Goal: Information Seeking & Learning: Learn about a topic

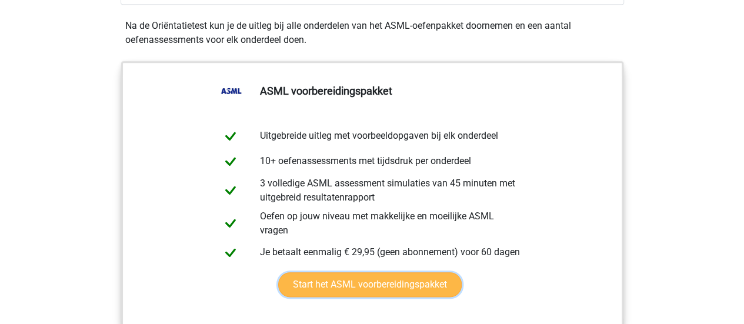
scroll to position [647, 0]
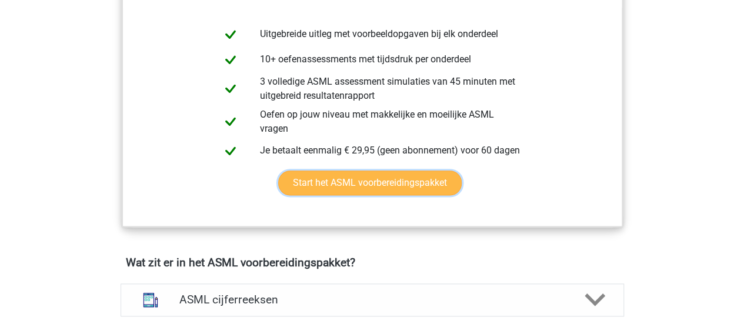
click at [374, 183] on link "Start het ASML voorbereidingspakket" at bounding box center [369, 182] width 183 height 25
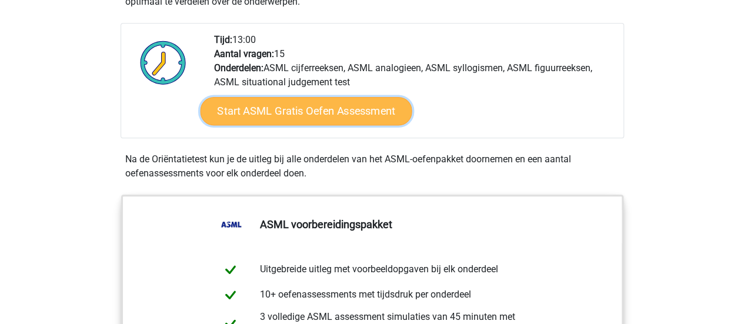
click at [310, 115] on link "Start ASML Gratis Oefen Assessment" at bounding box center [306, 111] width 212 height 28
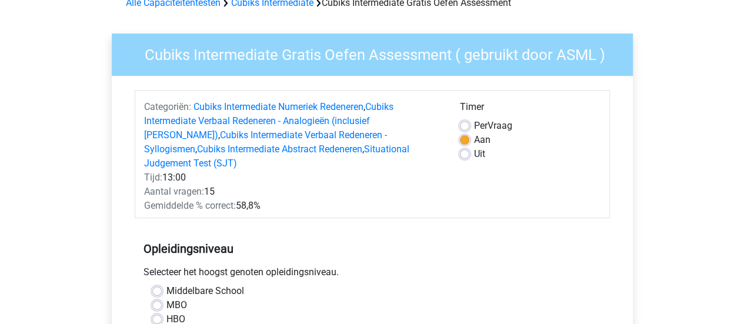
scroll to position [118, 0]
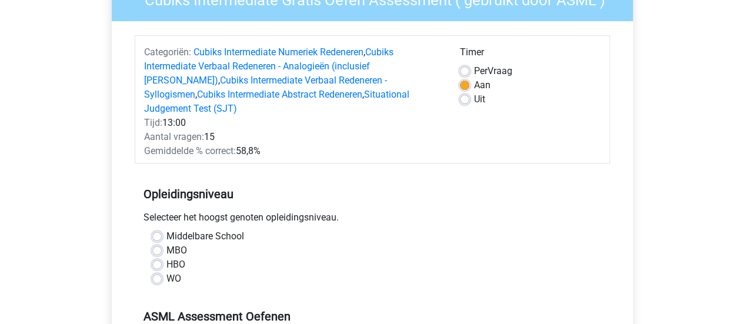
drag, startPoint x: 195, startPoint y: 137, endPoint x: 317, endPoint y: 138, distance: 121.7
click at [317, 144] on div "Gemiddelde % correct: 58,8%" at bounding box center [293, 151] width 316 height 14
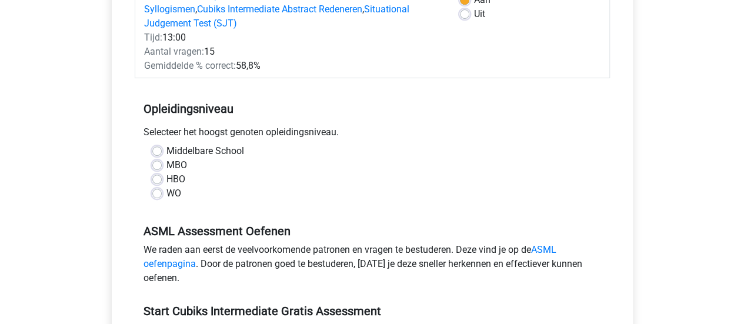
scroll to position [235, 0]
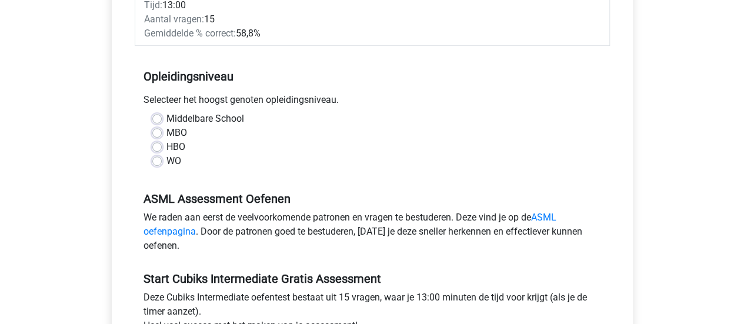
click at [166, 154] on label "WO" at bounding box center [173, 161] width 15 height 14
click at [158, 154] on input "WO" at bounding box center [156, 160] width 9 height 12
radio input "true"
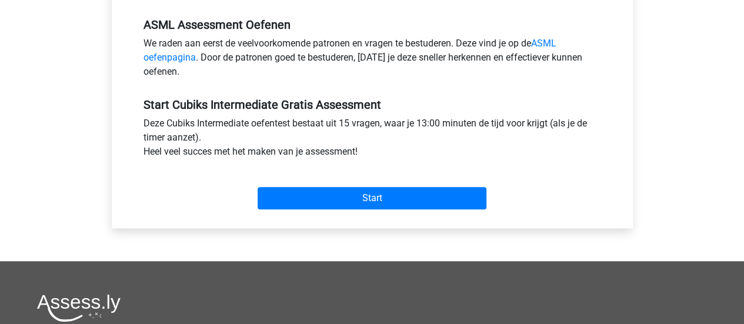
scroll to position [411, 0]
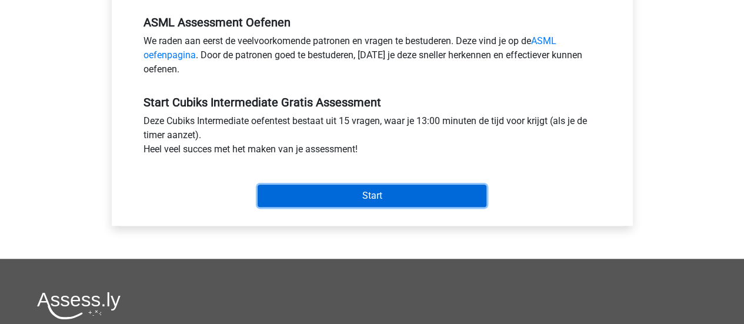
click at [332, 190] on input "Start" at bounding box center [371, 196] width 229 height 22
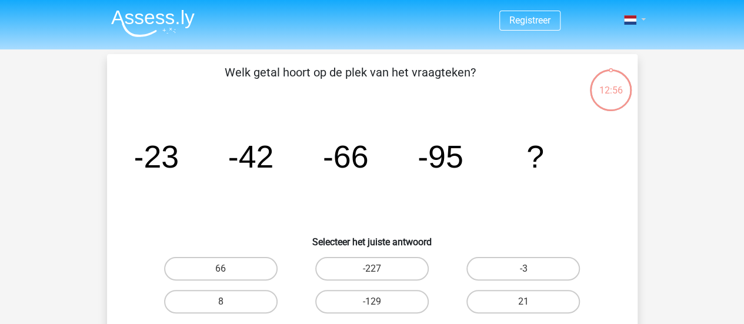
drag, startPoint x: 329, startPoint y: 189, endPoint x: 636, endPoint y: 20, distance: 351.0
click at [636, 21] on link at bounding box center [631, 20] width 24 height 14
click at [591, 146] on icon "image/svg+xml -23 -42 -66 -95 ?" at bounding box center [372, 167] width 474 height 119
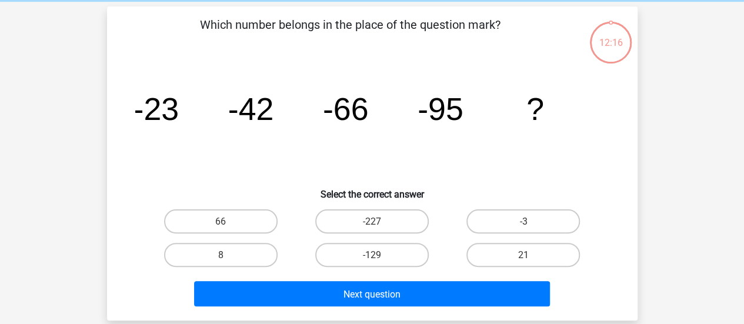
scroll to position [59, 0]
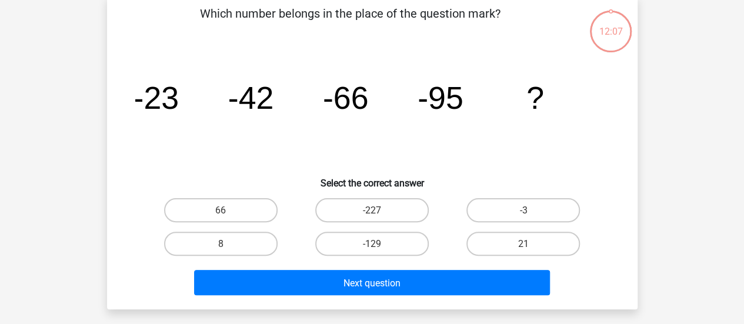
click at [686, 157] on div "Register" at bounding box center [372, 294] width 744 height 707
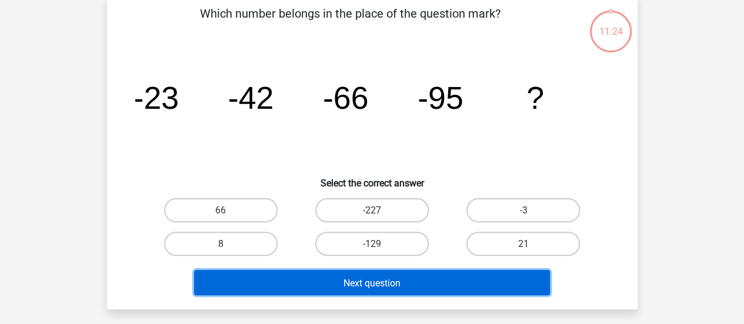
click at [427, 286] on button "Next question" at bounding box center [372, 282] width 356 height 25
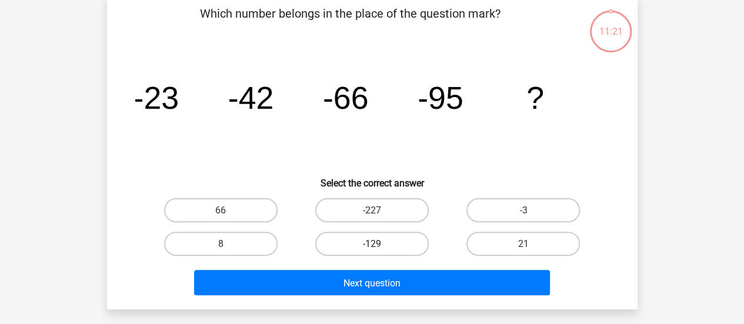
click at [361, 244] on label "-129" at bounding box center [371, 244] width 113 height 24
click at [372, 244] on input "-129" at bounding box center [376, 247] width 8 height 8
radio input "true"
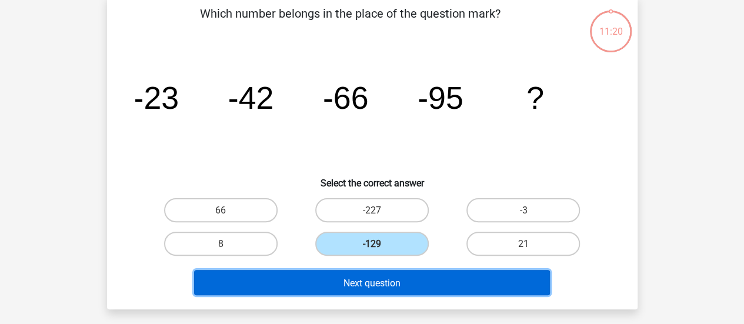
click at [396, 285] on font "Next question" at bounding box center [371, 282] width 57 height 11
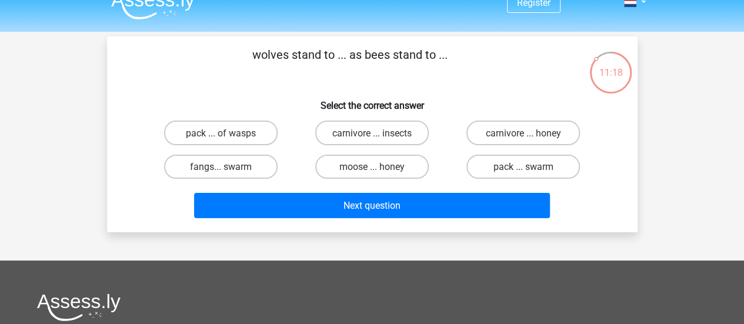
scroll to position [0, 0]
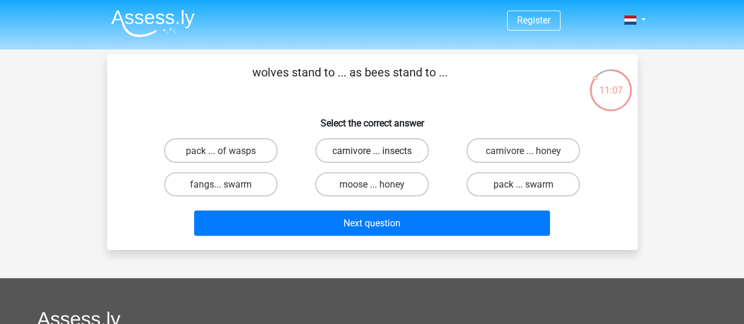
click at [370, 152] on font "carnivore ... insects" at bounding box center [371, 150] width 79 height 11
click at [372, 152] on input "carnivore ... insects" at bounding box center [376, 154] width 8 height 8
radio input "true"
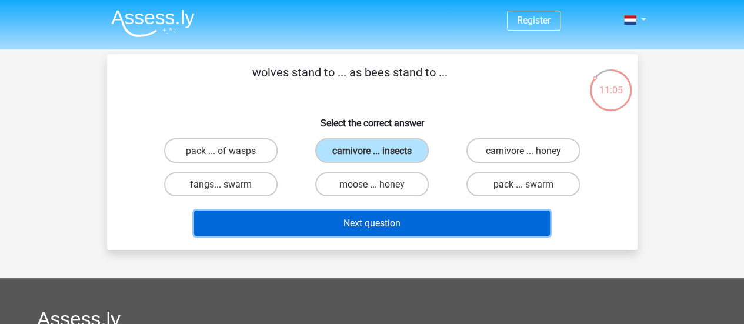
click at [423, 235] on button "Next question" at bounding box center [372, 222] width 356 height 25
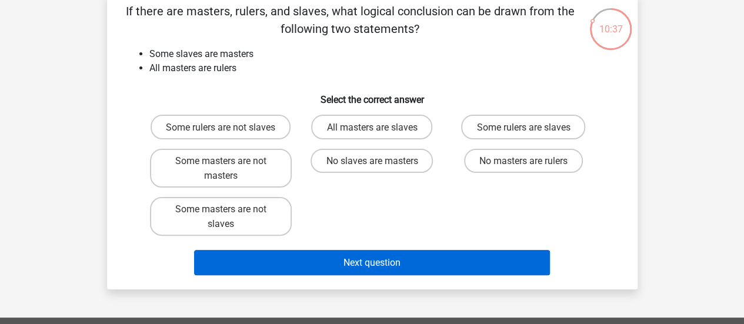
scroll to position [59, 0]
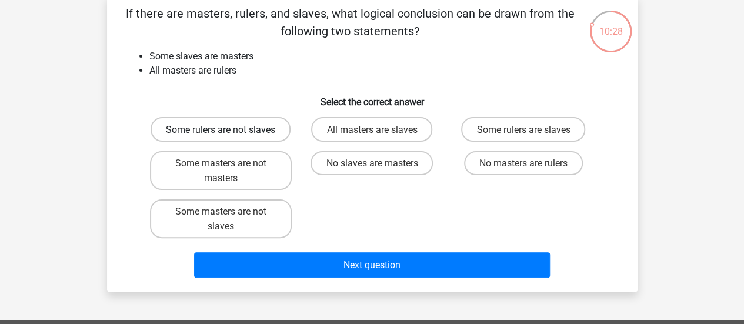
click at [237, 131] on font "Some rulers are not slaves" at bounding box center [220, 129] width 109 height 11
click at [228, 131] on input "Some rulers are not slaves" at bounding box center [224, 133] width 8 height 8
radio input "true"
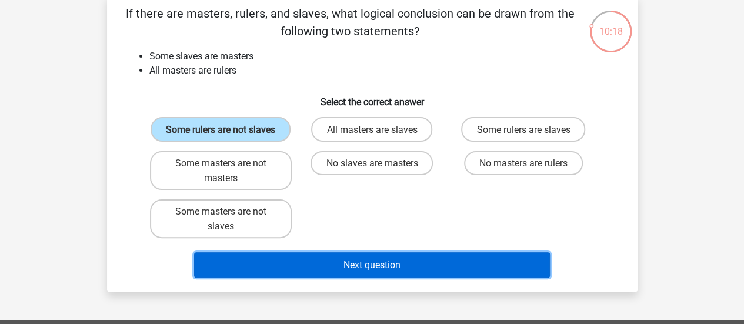
drag, startPoint x: 422, startPoint y: 259, endPoint x: 424, endPoint y: 246, distance: 13.1
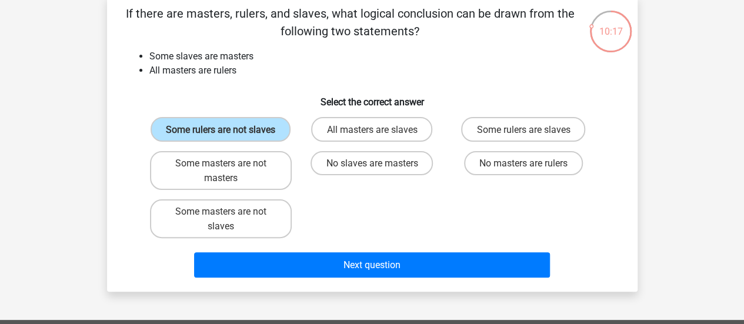
drag, startPoint x: 424, startPoint y: 246, endPoint x: 406, endPoint y: 230, distance: 24.1
click at [406, 230] on div "Some rulers are not slaves All masters are slaves Some rulers are slaves Some m…" at bounding box center [372, 177] width 454 height 131
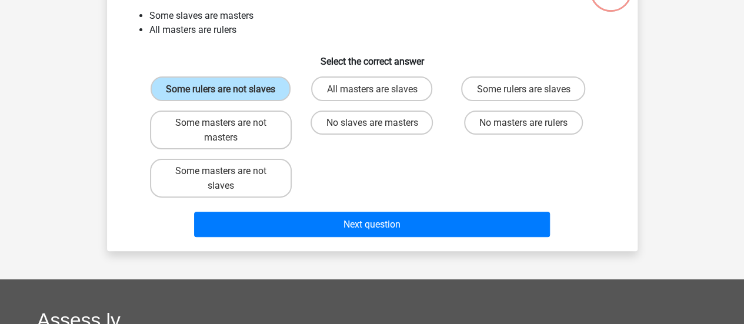
scroll to position [118, 0]
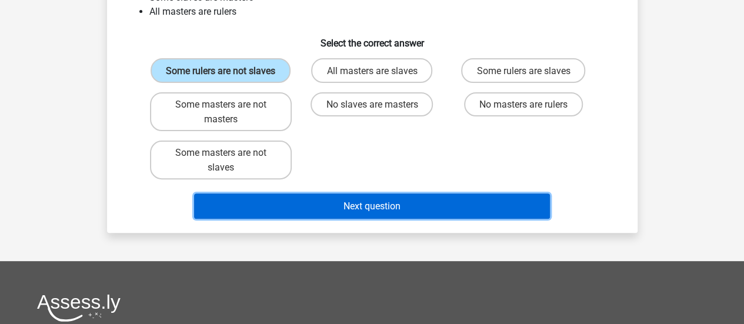
click at [376, 211] on font "Next question" at bounding box center [371, 205] width 57 height 11
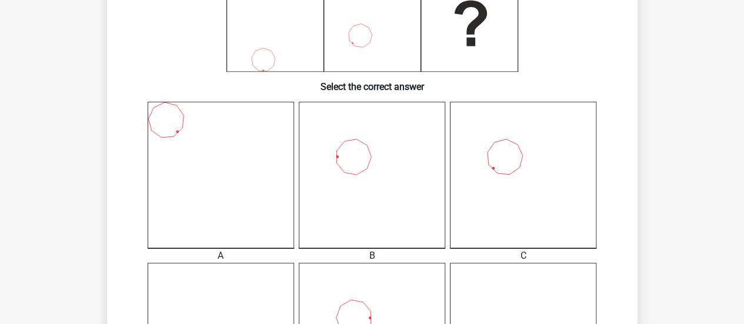
scroll to position [172, 0]
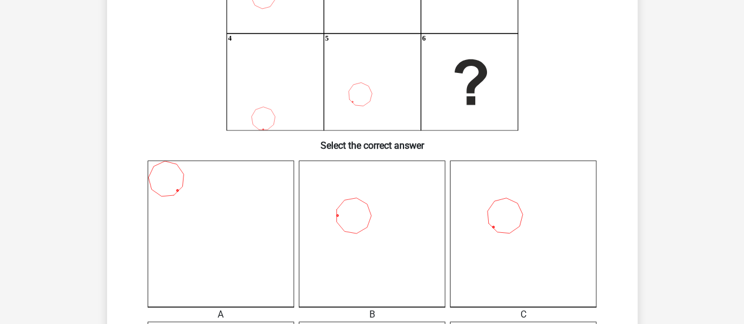
click at [384, 249] on icon at bounding box center [372, 233] width 146 height 146
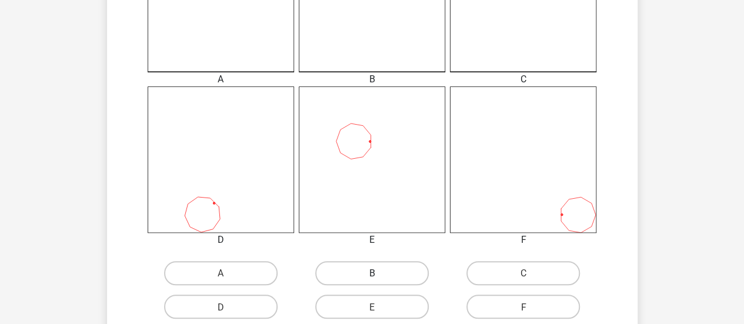
click at [379, 280] on label "B" at bounding box center [371, 273] width 113 height 24
click at [379, 280] on input "B" at bounding box center [376, 277] width 8 height 8
radio input "true"
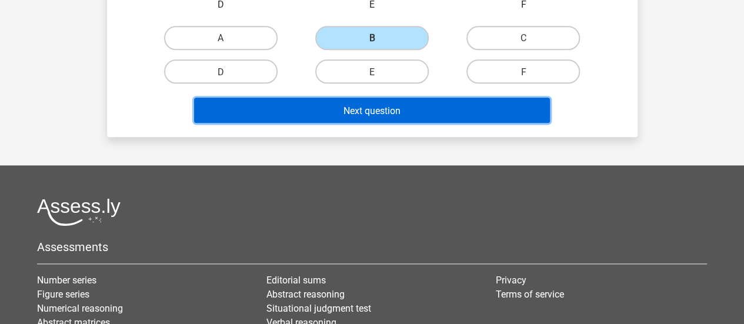
click at [426, 115] on button "Next question" at bounding box center [372, 110] width 356 height 25
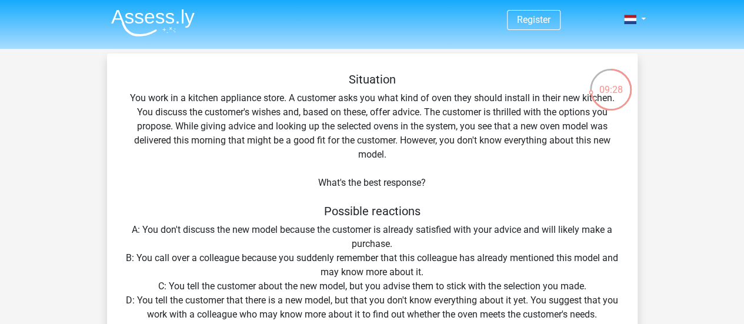
scroll to position [0, 0]
drag, startPoint x: 426, startPoint y: 124, endPoint x: 462, endPoint y: 188, distance: 73.2
drag, startPoint x: 462, startPoint y: 188, endPoint x: 449, endPoint y: 186, distance: 13.0
click at [449, 186] on div "Situation You work in a kitchen appliance store. A customer asks you what kind …" at bounding box center [372, 268] width 521 height 391
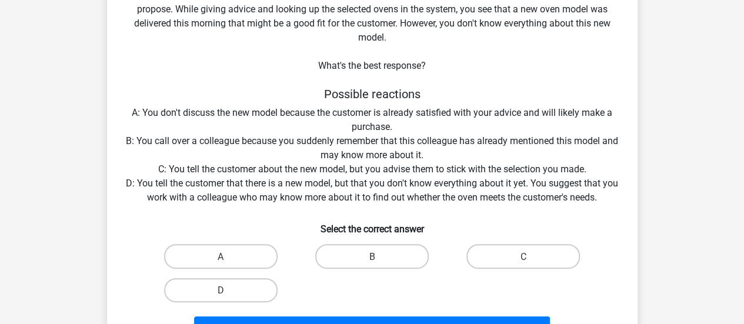
scroll to position [235, 0]
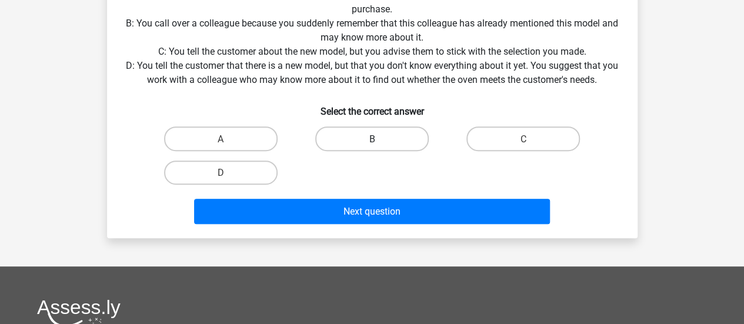
click at [408, 139] on label "B" at bounding box center [371, 138] width 113 height 24
click at [379, 139] on input "B" at bounding box center [376, 142] width 8 height 8
radio input "true"
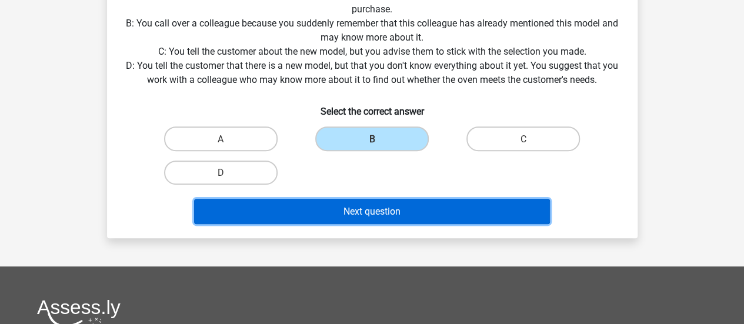
click at [421, 217] on button "Next question" at bounding box center [372, 211] width 356 height 25
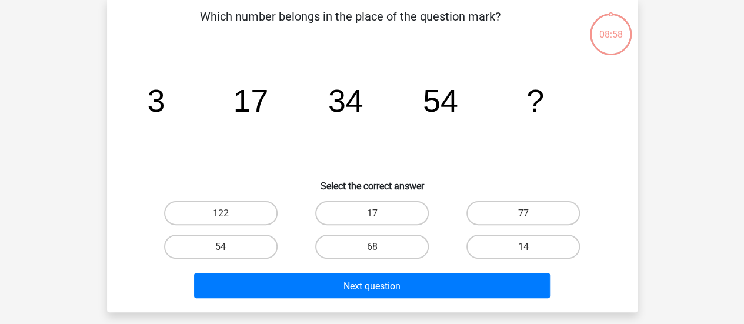
scroll to position [54, 0]
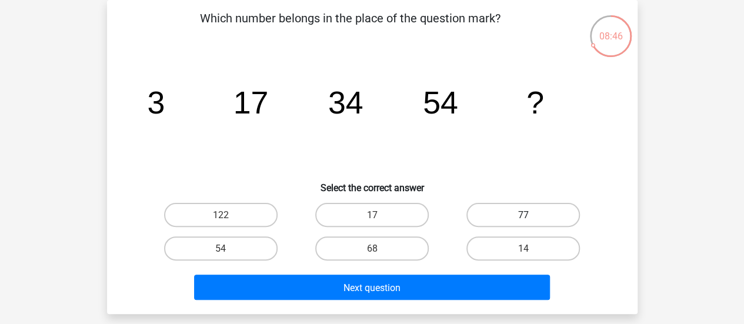
click at [518, 227] on label "77" at bounding box center [522, 215] width 113 height 24
click at [523, 222] on input "77" at bounding box center [527, 219] width 8 height 8
radio input "true"
click at [496, 249] on label "14" at bounding box center [522, 248] width 113 height 24
click at [523, 249] on input "14" at bounding box center [527, 252] width 8 height 8
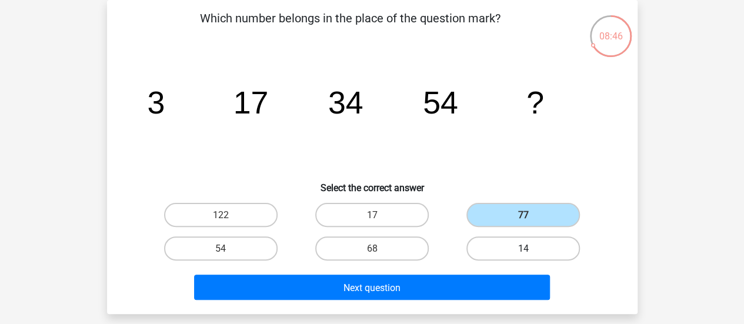
radio input "true"
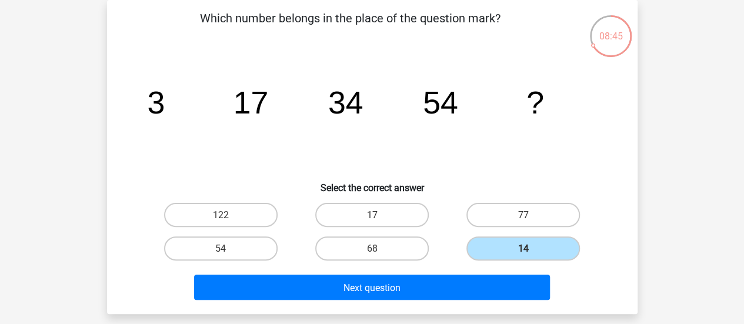
click at [515, 196] on div "Which number belongs in the place of the question mark? image/svg+xml 3 17 34 5…" at bounding box center [372, 156] width 521 height 295
drag, startPoint x: 517, startPoint y: 210, endPoint x: 498, endPoint y: 223, distance: 23.3
click at [517, 210] on label "77" at bounding box center [522, 215] width 113 height 24
click at [523, 215] on input "77" at bounding box center [527, 219] width 8 height 8
radio input "true"
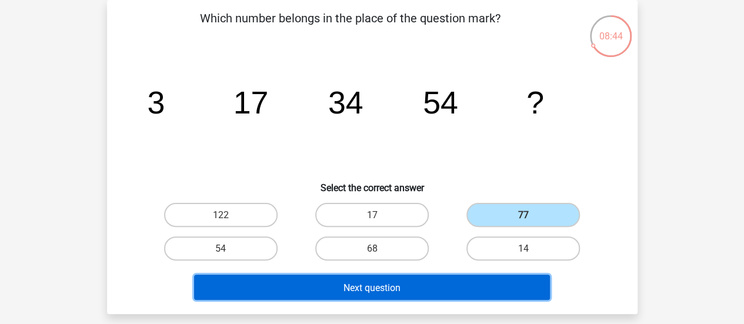
click at [406, 291] on button "Next question" at bounding box center [372, 287] width 356 height 25
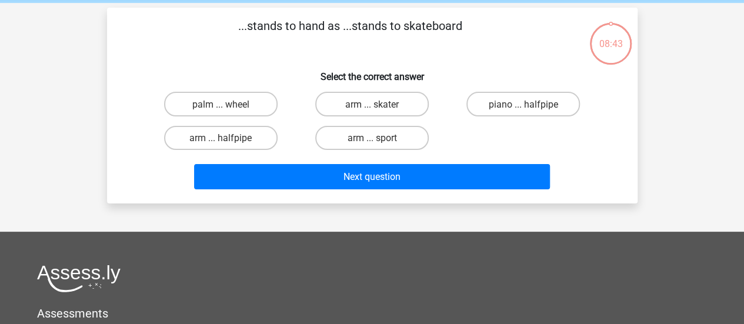
scroll to position [0, 0]
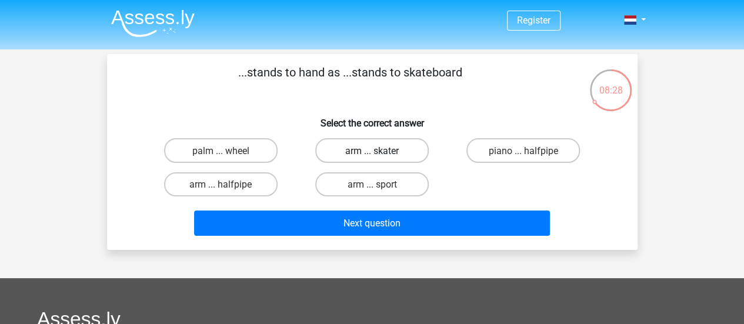
click at [403, 149] on label "arm ... skater" at bounding box center [371, 150] width 113 height 24
click at [379, 150] on input "arm ... skater" at bounding box center [376, 154] width 8 height 8
radio input "true"
click at [219, 149] on font "palm ... wheel" at bounding box center [220, 150] width 57 height 11
click at [220, 150] on input "palm ... wheel" at bounding box center [224, 154] width 8 height 8
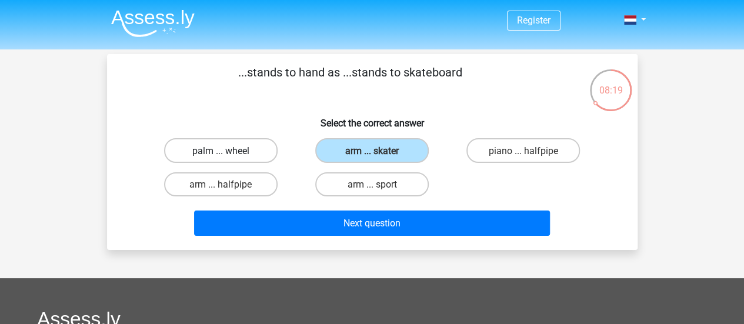
radio input "true"
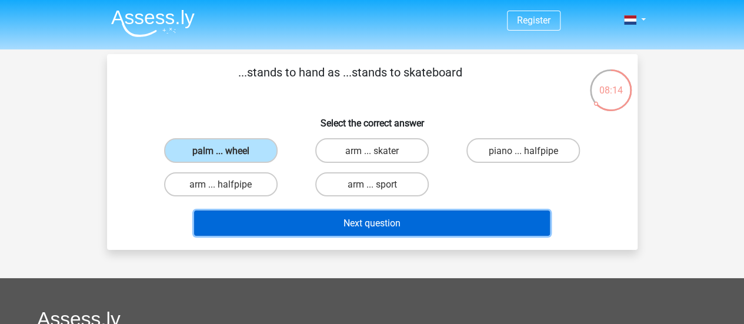
click at [429, 223] on button "Next question" at bounding box center [372, 222] width 356 height 25
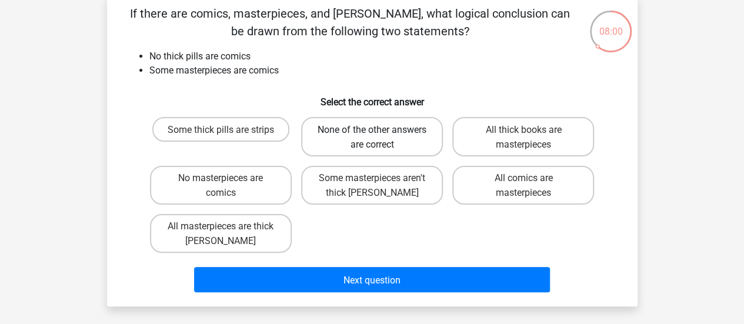
scroll to position [118, 0]
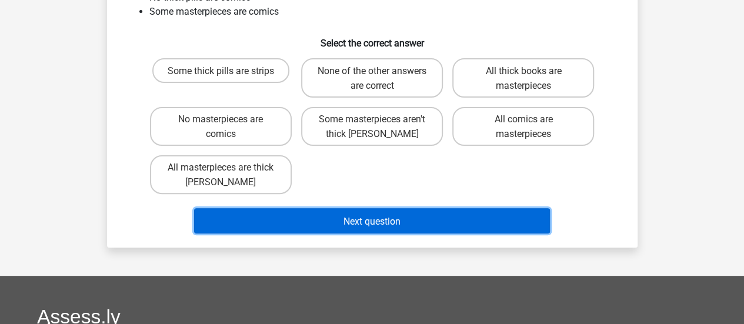
click at [424, 218] on button "Next question" at bounding box center [372, 220] width 356 height 25
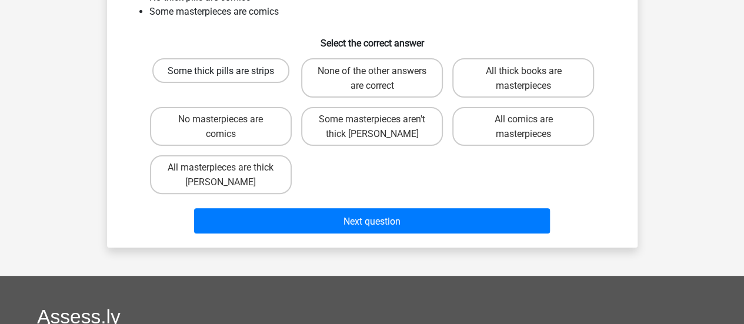
click at [254, 73] on font "Some thick pills are strips" at bounding box center [221, 70] width 106 height 11
click at [228, 73] on input "Some thick pills are strips" at bounding box center [224, 74] width 8 height 8
radio input "true"
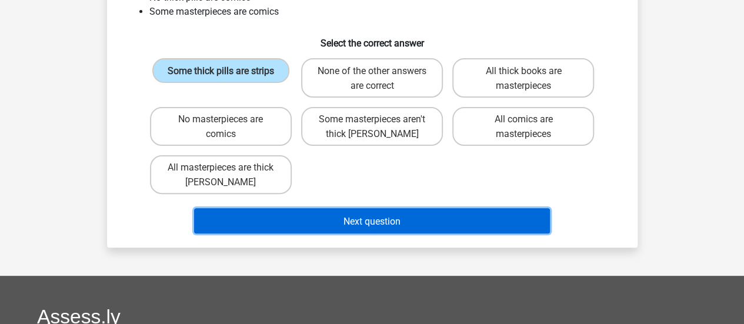
click at [403, 226] on button "Next question" at bounding box center [372, 220] width 356 height 25
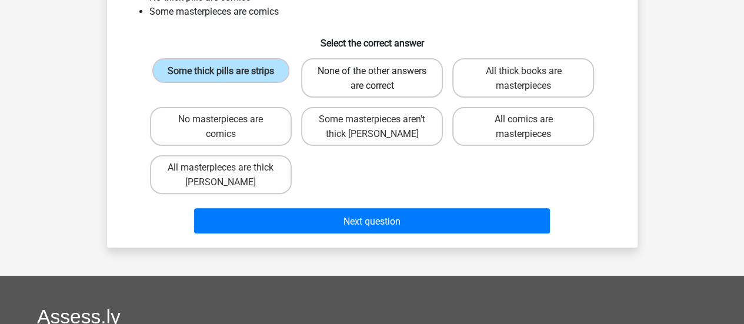
click at [389, 65] on font "None of the other answers are correct" at bounding box center [371, 78] width 109 height 26
click at [379, 70] on input "None of the other answers are correct" at bounding box center [376, 74] width 8 height 8
radio input "true"
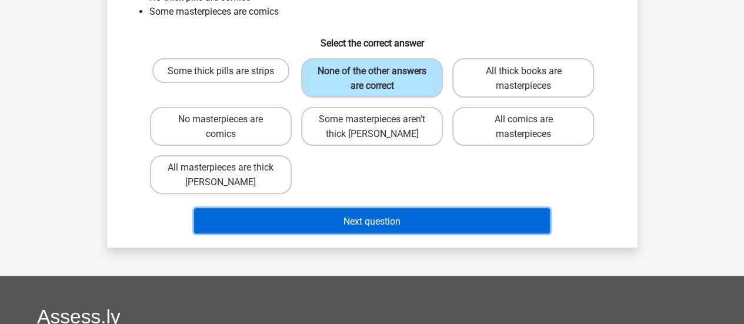
click at [419, 231] on button "Next question" at bounding box center [372, 220] width 356 height 25
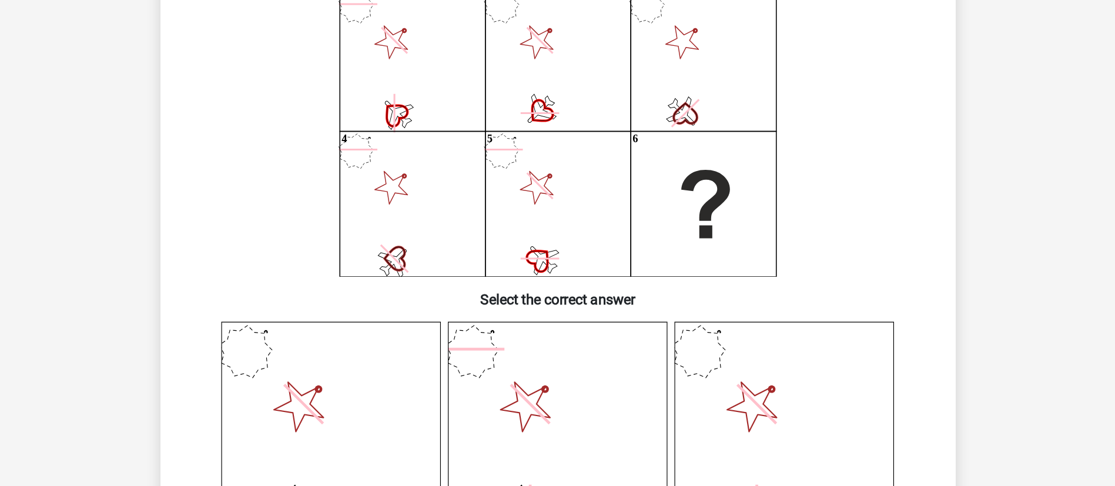
scroll to position [0, 0]
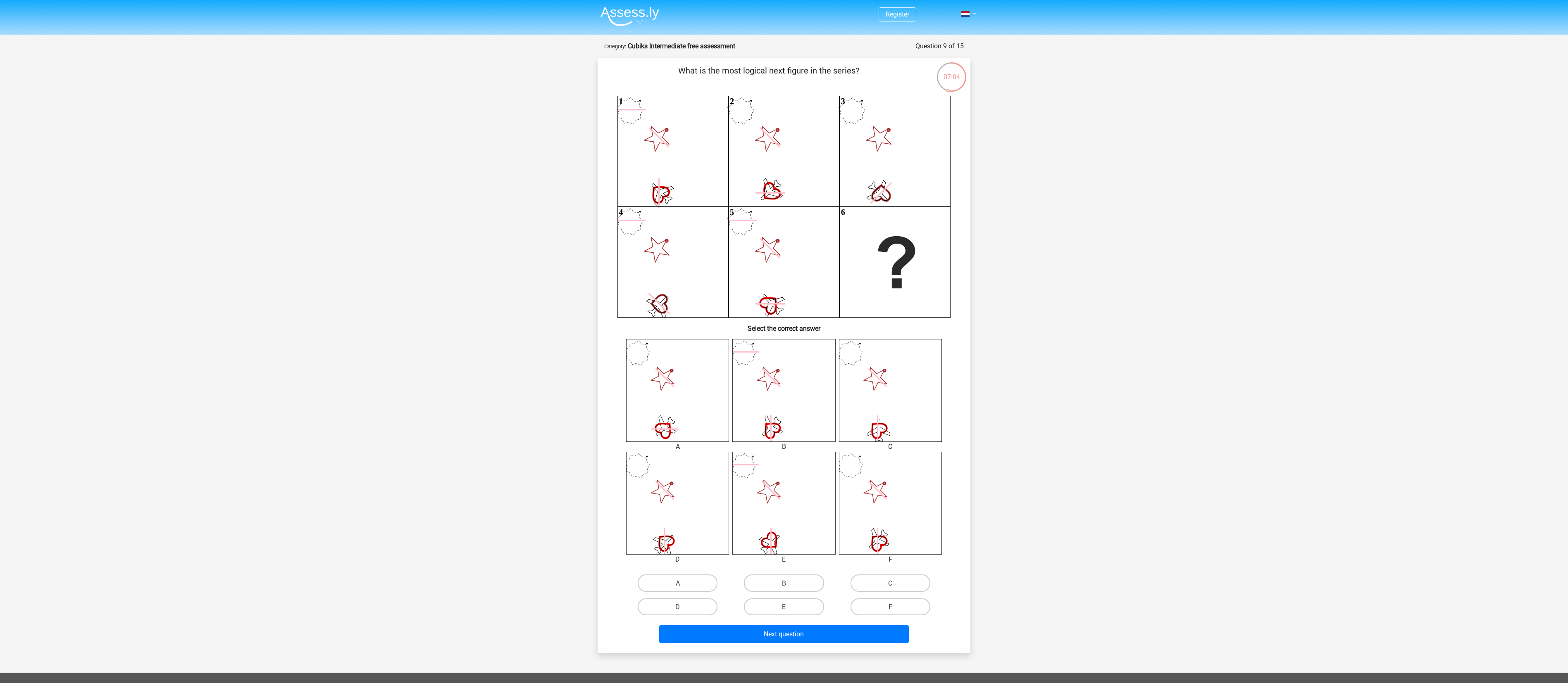
click at [522, 227] on div "Register" at bounding box center [784, 445] width 1568 height 891
click at [522, 220] on div "Register" at bounding box center [784, 445] width 1568 height 891
click at [522, 227] on label "B" at bounding box center [783, 583] width 79 height 17
click at [522, 227] on input "B" at bounding box center [787, 585] width 6 height 6
radio input "true"
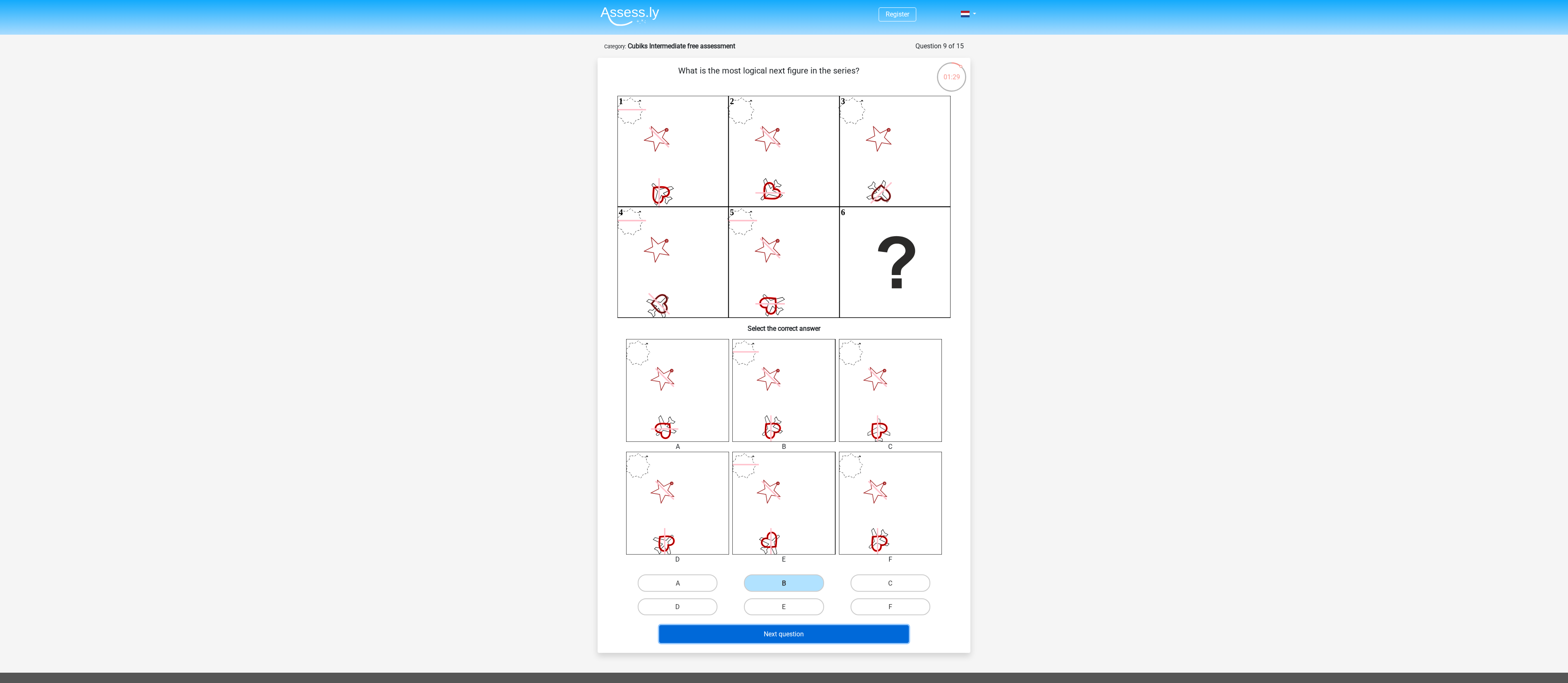
click at [522, 227] on button "Next question" at bounding box center [785, 634] width 250 height 18
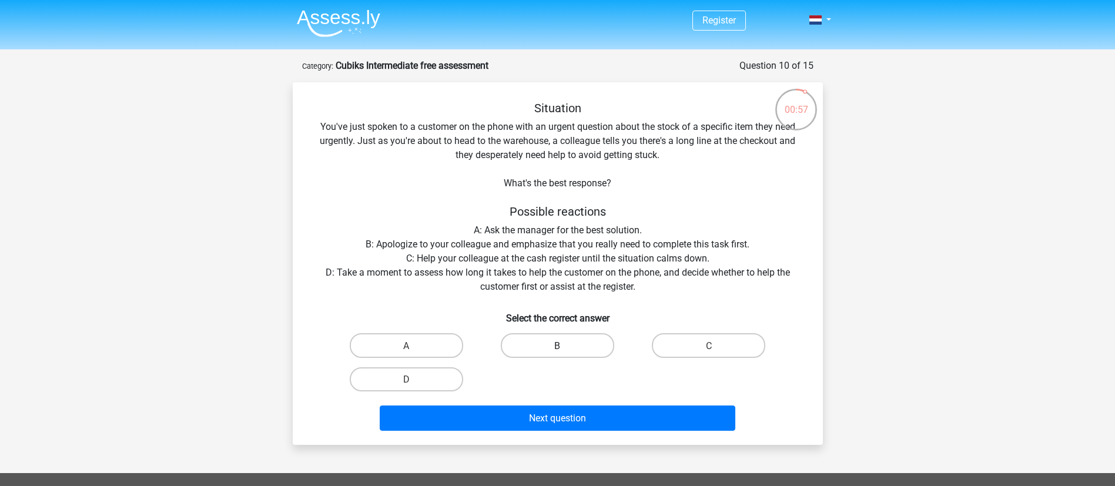
click at [566, 323] on label "B" at bounding box center [557, 345] width 113 height 24
click at [565, 323] on input "B" at bounding box center [561, 349] width 8 height 8
radio input "true"
click at [390, 323] on label "D" at bounding box center [406, 379] width 113 height 24
click at [406, 323] on input "D" at bounding box center [410, 383] width 8 height 8
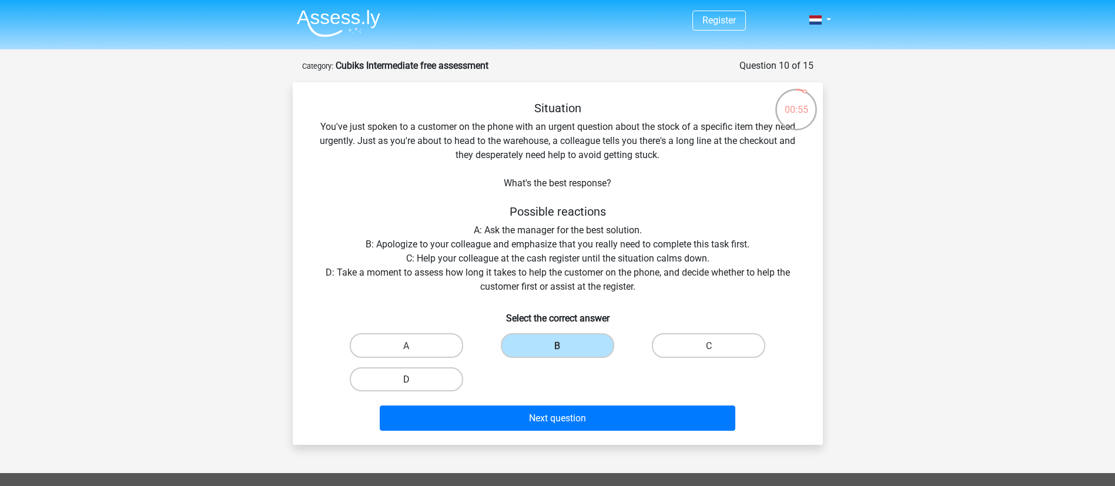
radio input "true"
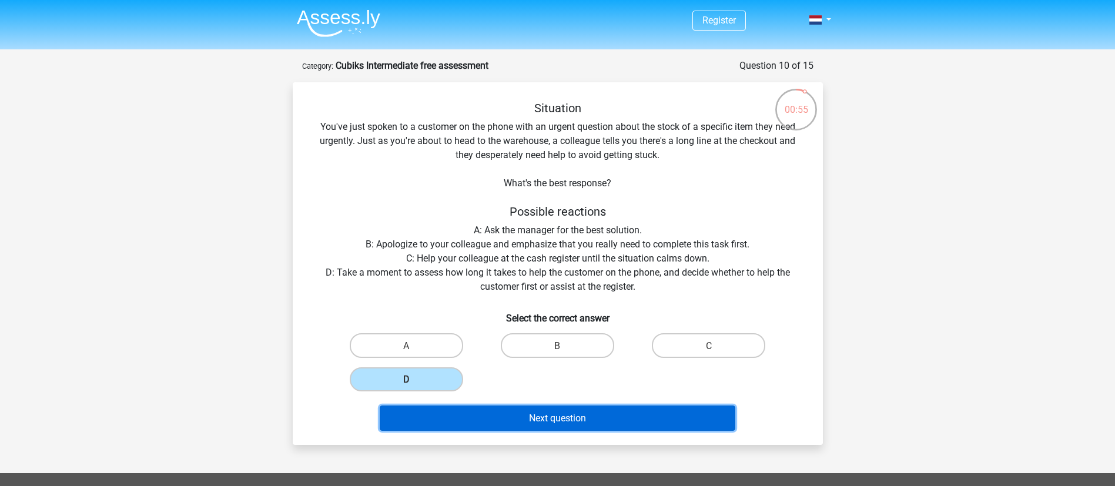
click at [537, 323] on font "Next question" at bounding box center [557, 417] width 57 height 11
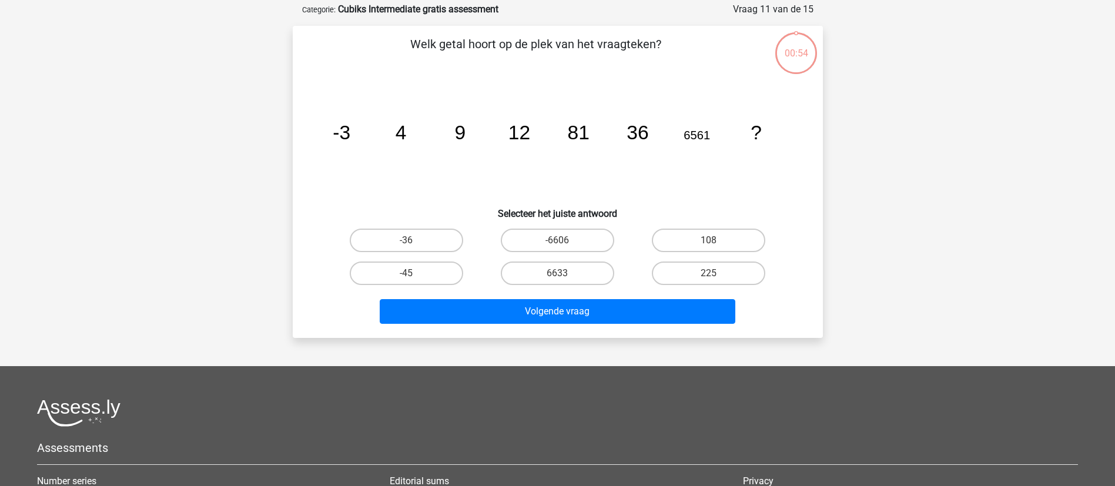
scroll to position [59, 0]
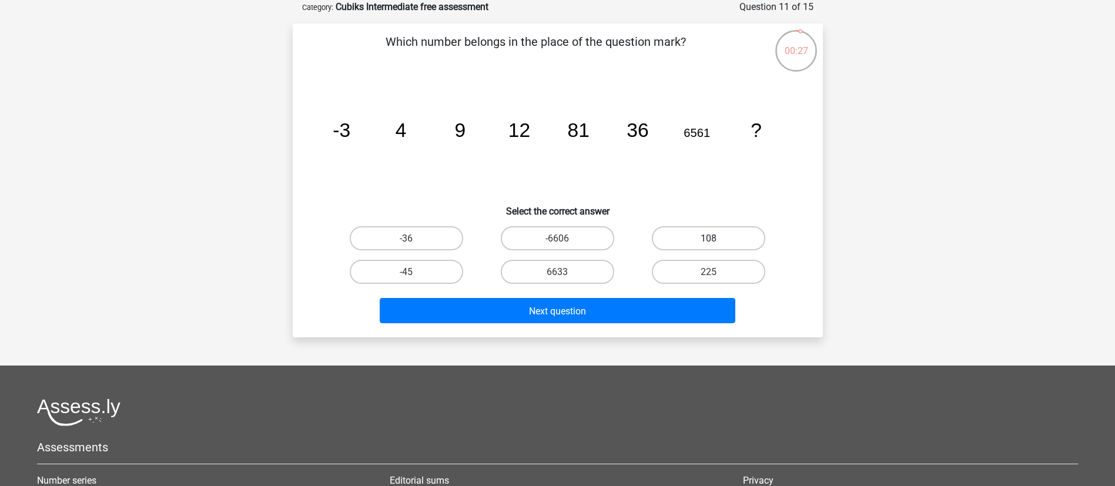
click at [743, 239] on label "108" at bounding box center [708, 238] width 113 height 24
click at [717, 239] on input "108" at bounding box center [713, 242] width 8 height 8
radio input "true"
click at [661, 297] on div "Next question" at bounding box center [558, 308] width 493 height 39
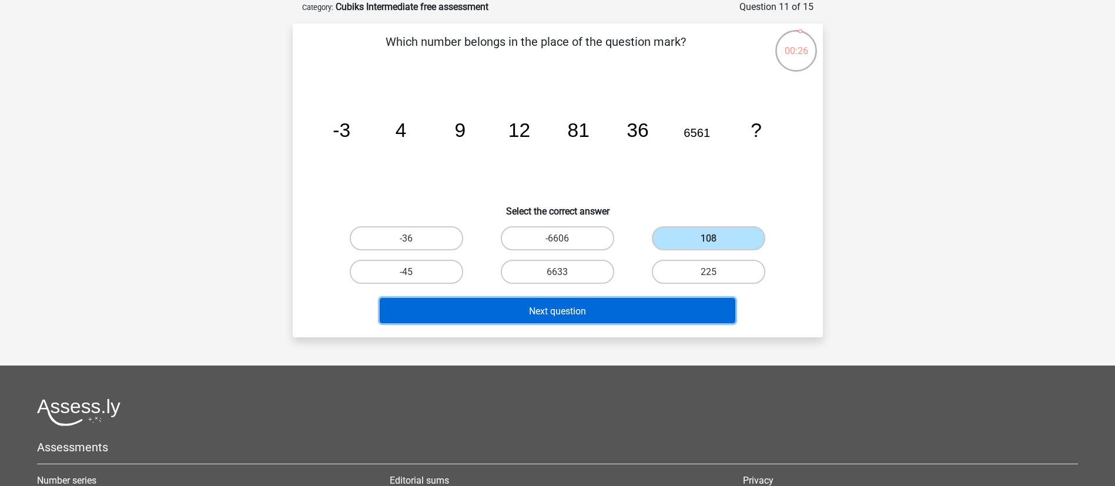
click at [651, 313] on button "Next question" at bounding box center [558, 310] width 356 height 25
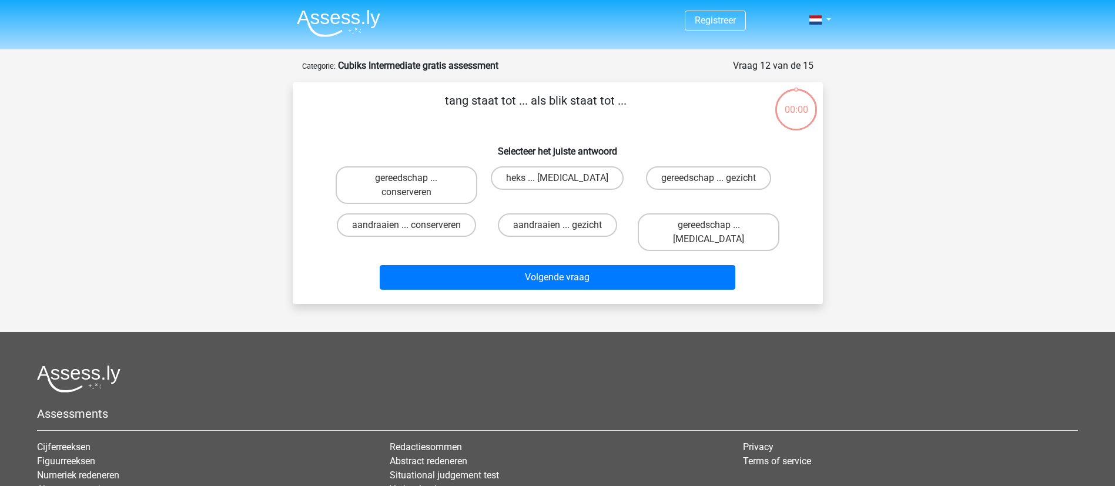
scroll to position [59, 0]
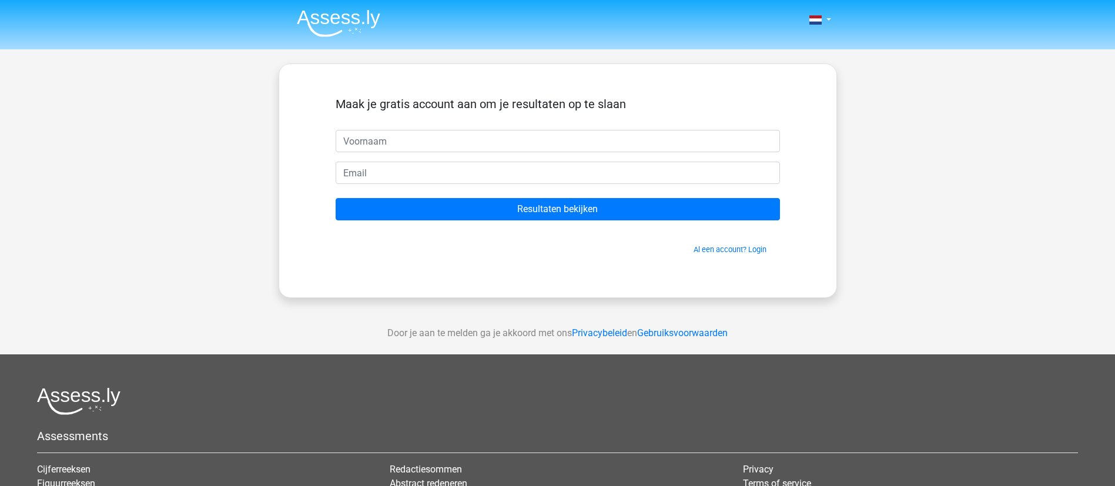
click at [437, 148] on input "text" at bounding box center [558, 141] width 444 height 22
click at [379, 180] on input "email" at bounding box center [558, 173] width 444 height 22
type input "[EMAIL_ADDRESS][DOMAIN_NAME]"
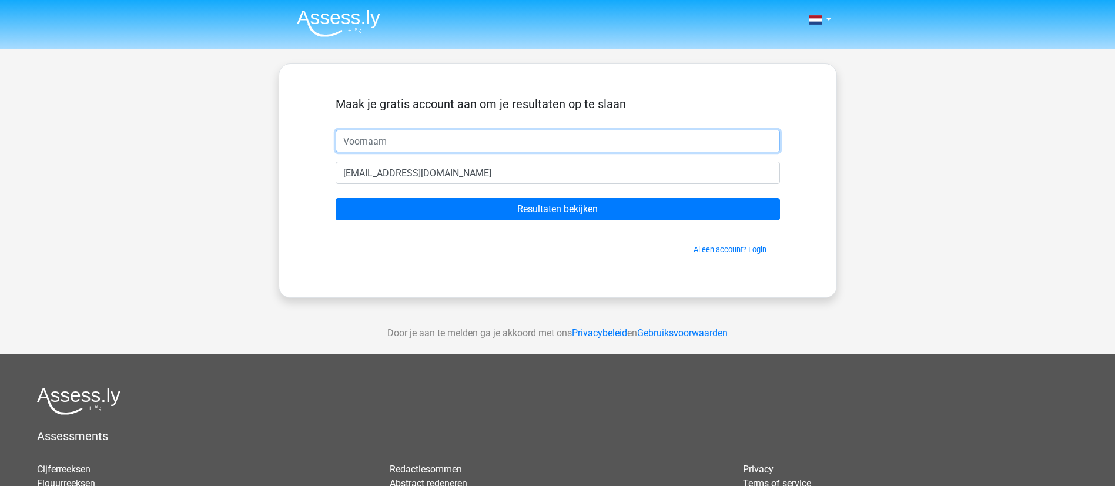
click at [426, 142] on input "text" at bounding box center [558, 141] width 444 height 22
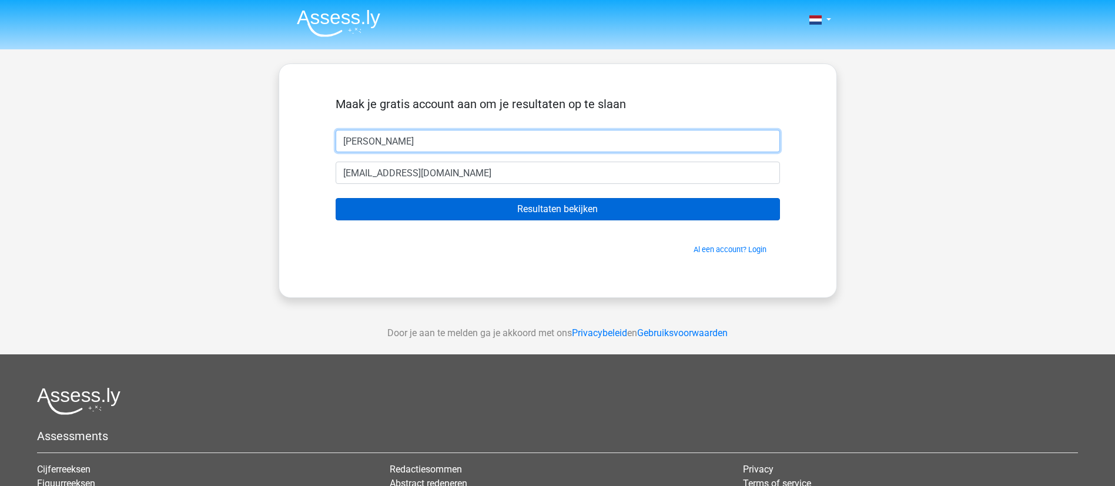
type input "[PERSON_NAME]"
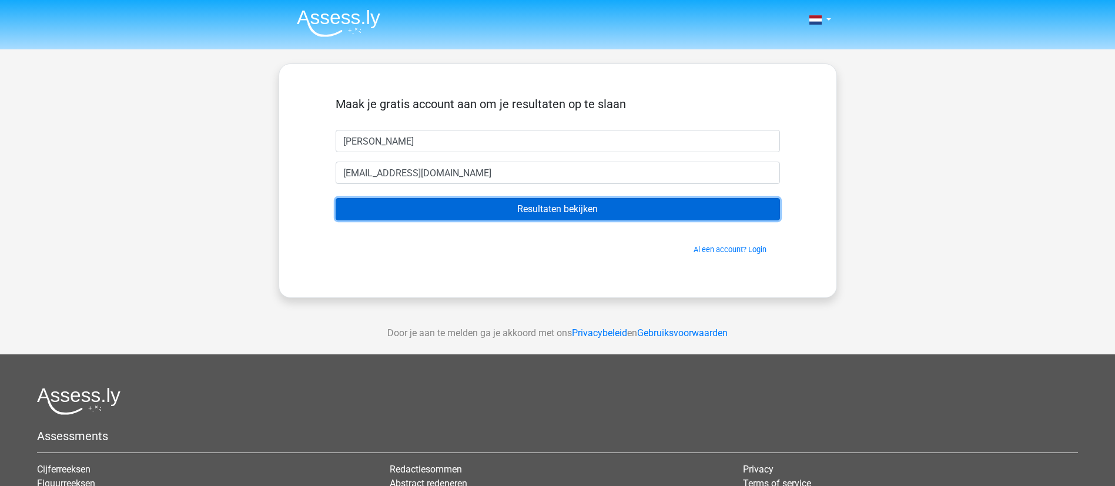
click at [577, 206] on input "Resultaten bekijken" at bounding box center [558, 209] width 444 height 22
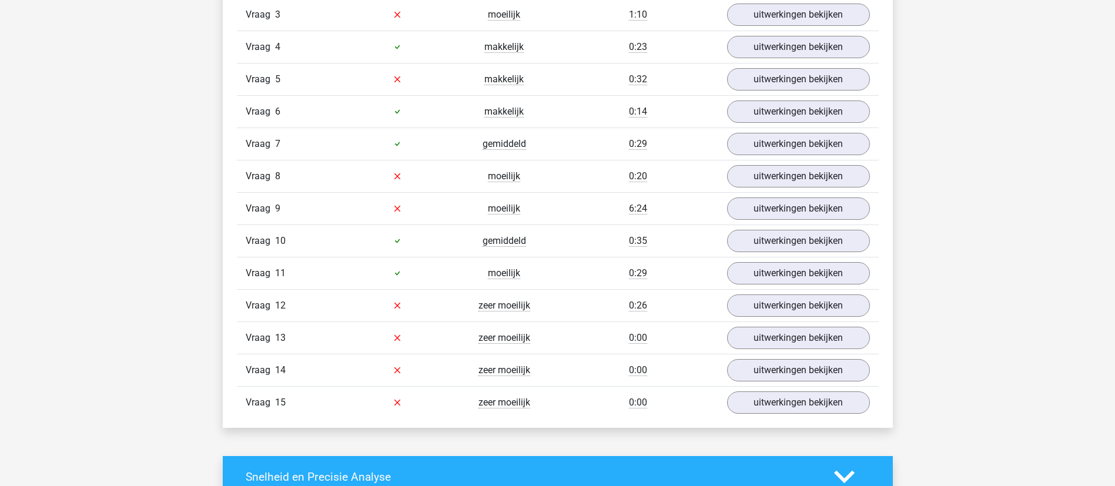
scroll to position [1499, 0]
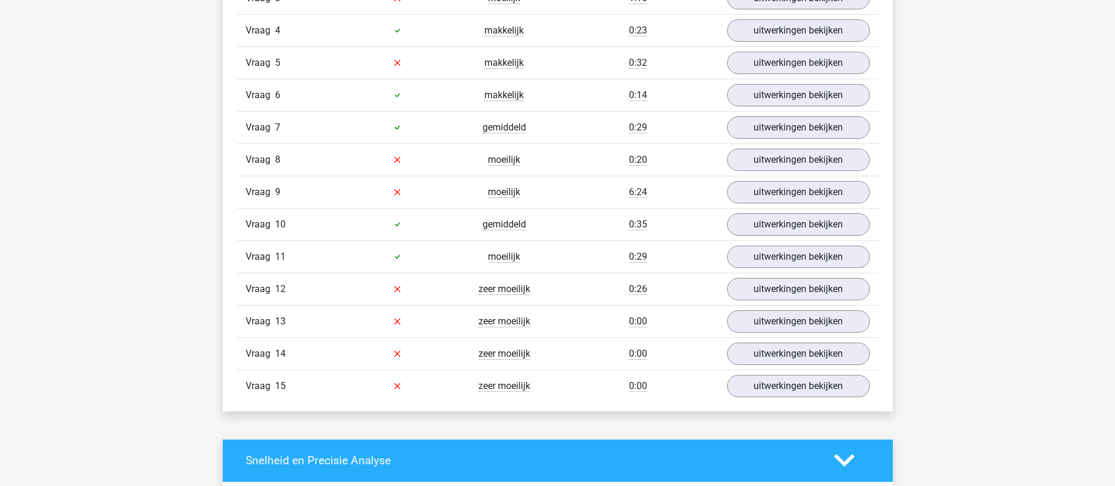
click at [261, 285] on span "Vraag" at bounding box center [260, 289] width 29 height 14
click at [852, 292] on link "uitwerkingen bekijken" at bounding box center [798, 289] width 164 height 26
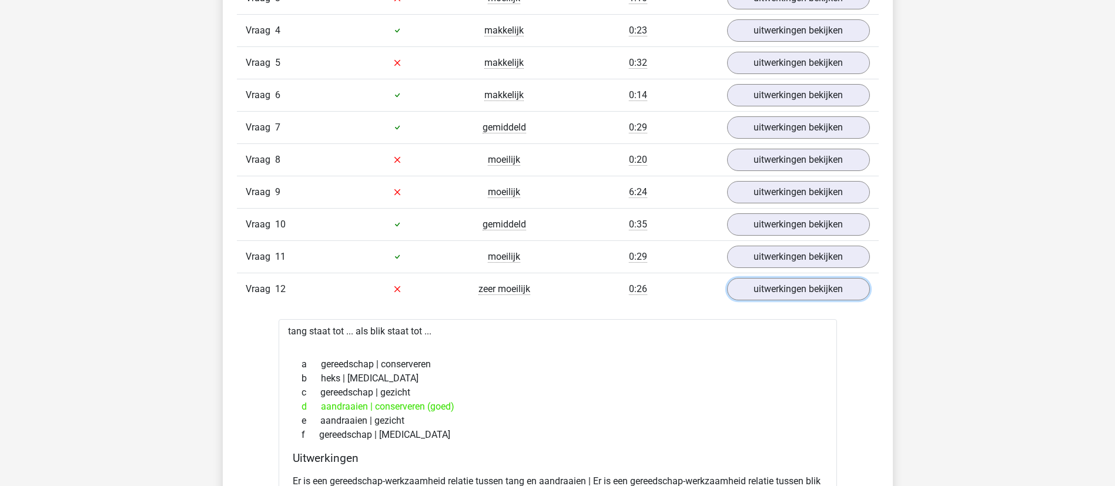
scroll to position [1587, 0]
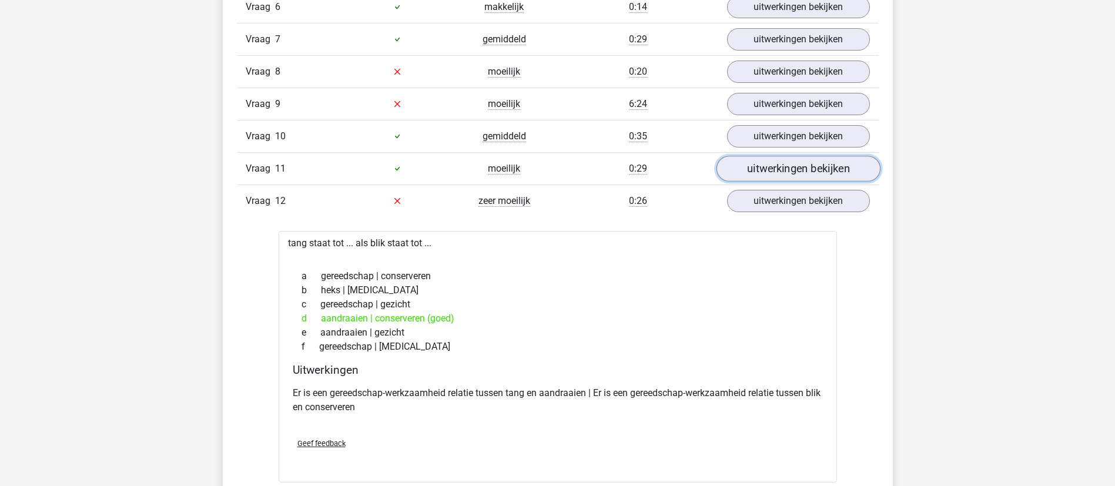
click at [750, 165] on link "uitwerkingen bekijken" at bounding box center [798, 169] width 164 height 26
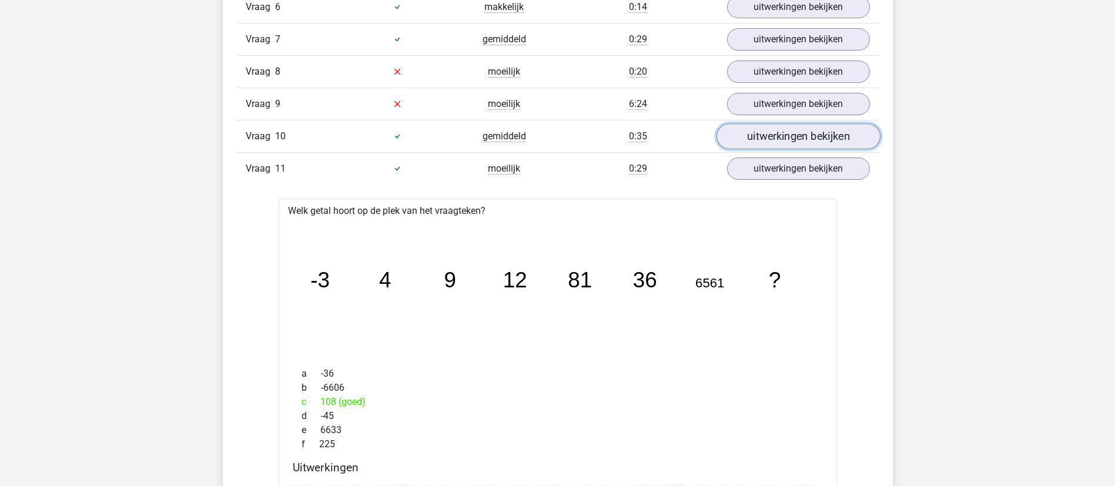
click at [772, 128] on link "uitwerkingen bekijken" at bounding box center [798, 136] width 164 height 26
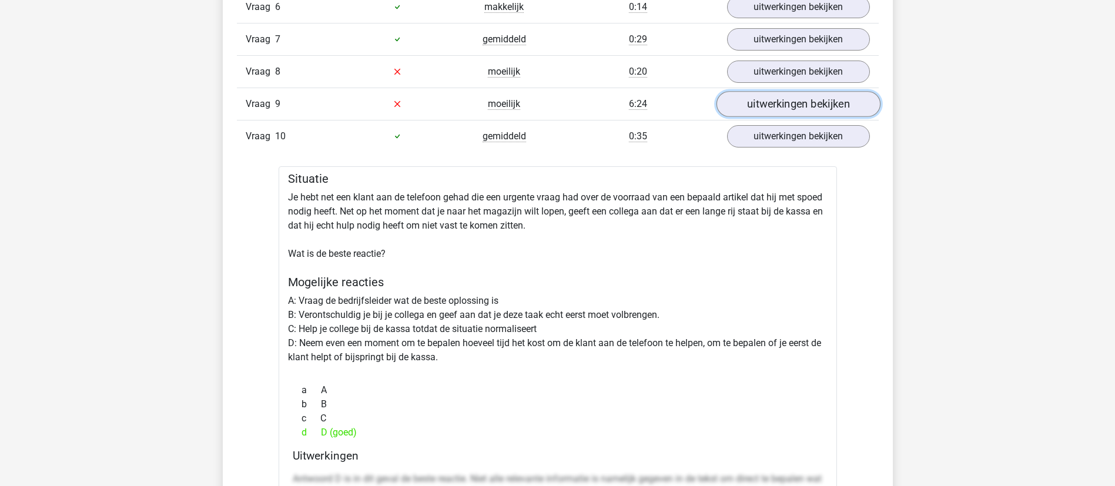
click at [756, 106] on link "uitwerkingen bekijken" at bounding box center [798, 104] width 164 height 26
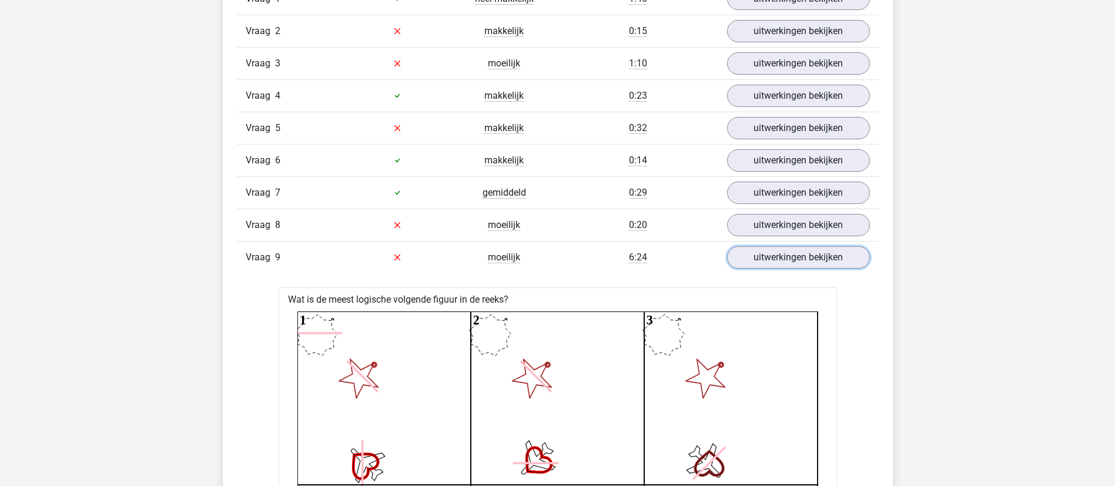
scroll to position [1411, 0]
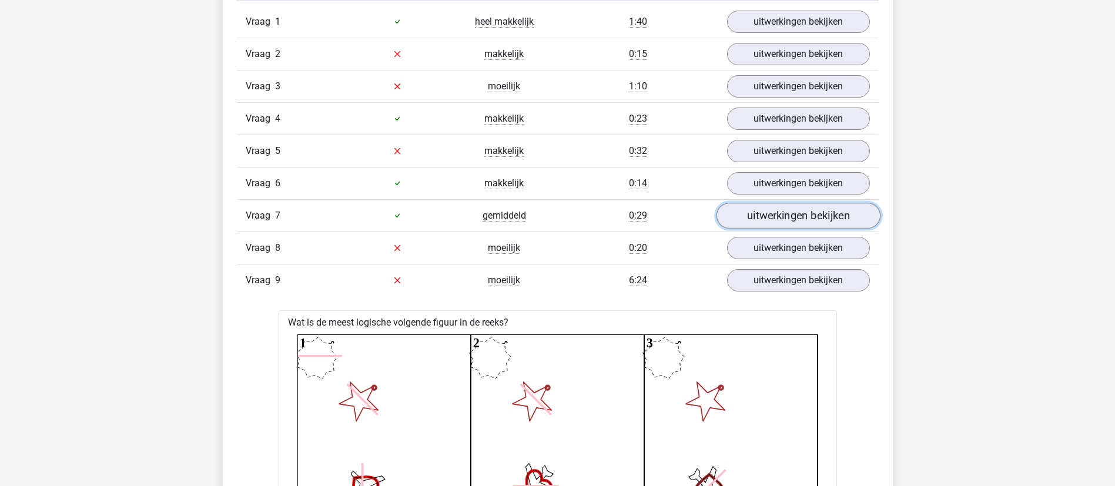
click at [769, 209] on link "uitwerkingen bekijken" at bounding box center [798, 216] width 164 height 26
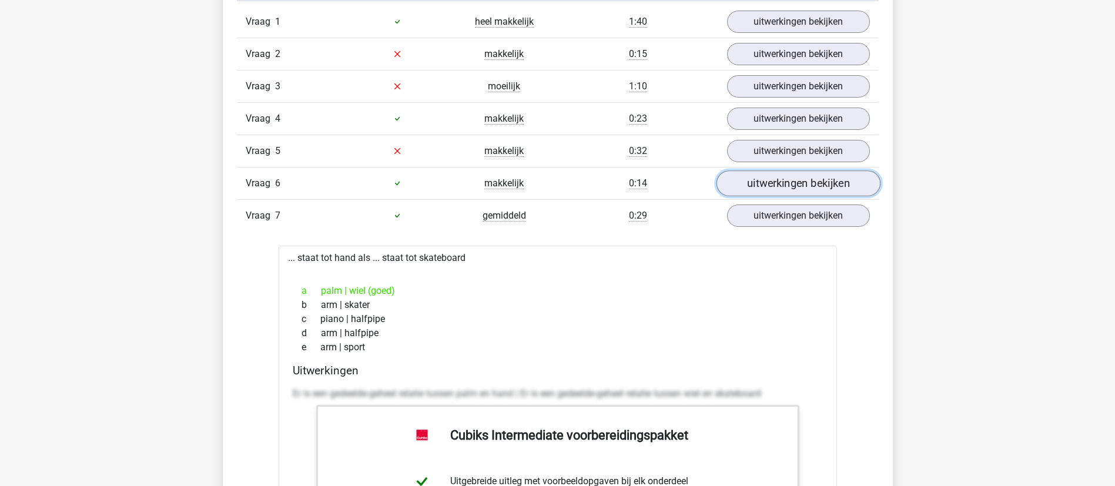
click at [778, 172] on link "uitwerkingen bekijken" at bounding box center [798, 183] width 164 height 26
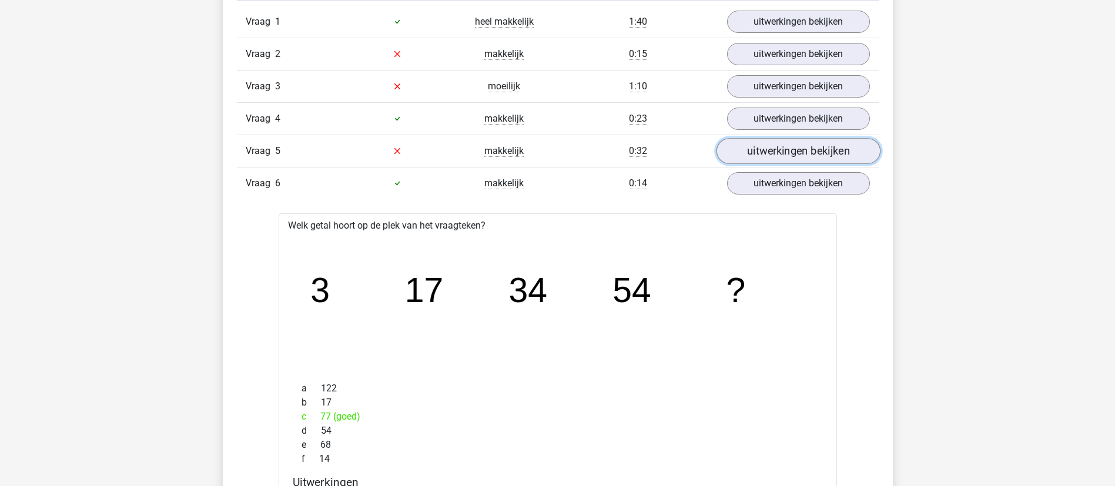
click at [797, 160] on link "uitwerkingen bekijken" at bounding box center [798, 151] width 164 height 26
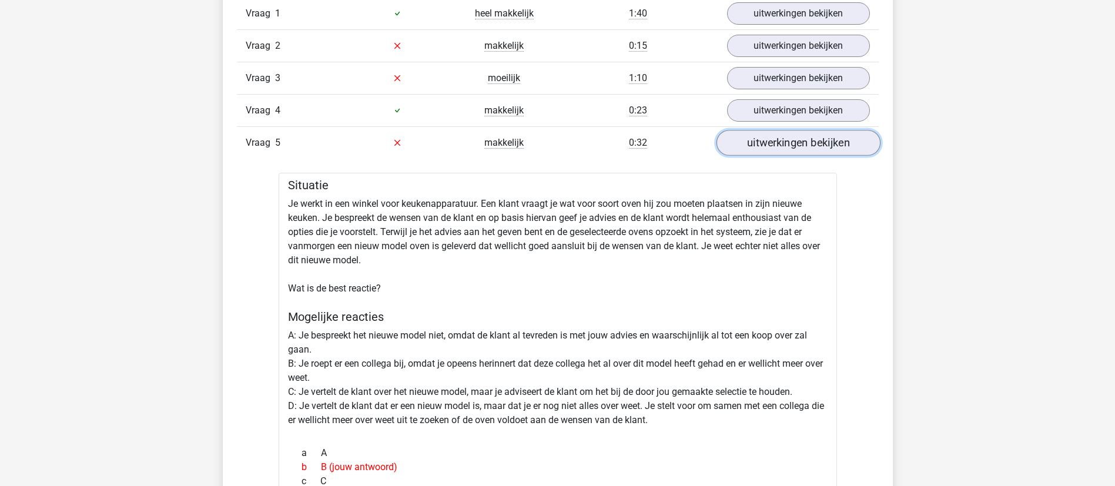
scroll to position [1323, 0]
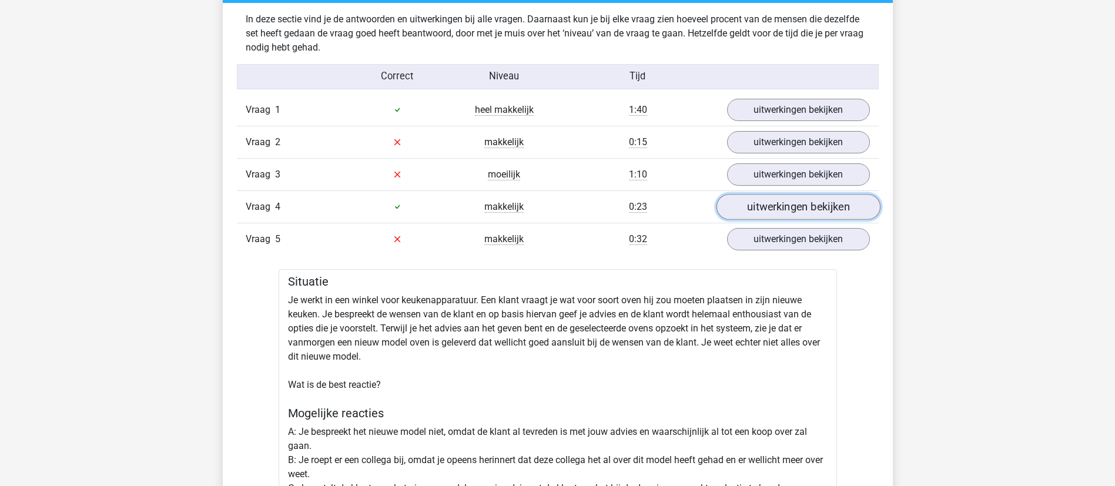
click at [797, 197] on link "uitwerkingen bekijken" at bounding box center [798, 207] width 164 height 26
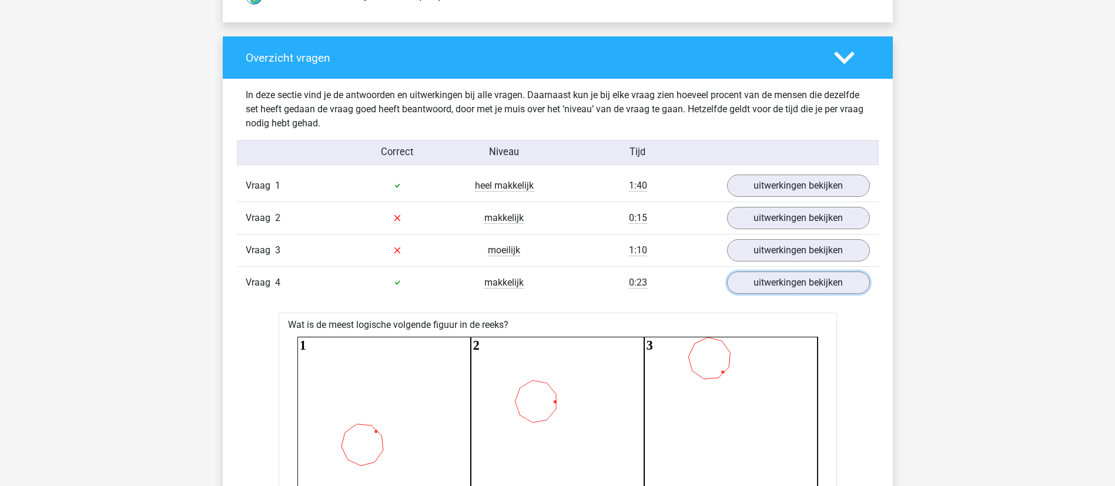
scroll to position [1234, 0]
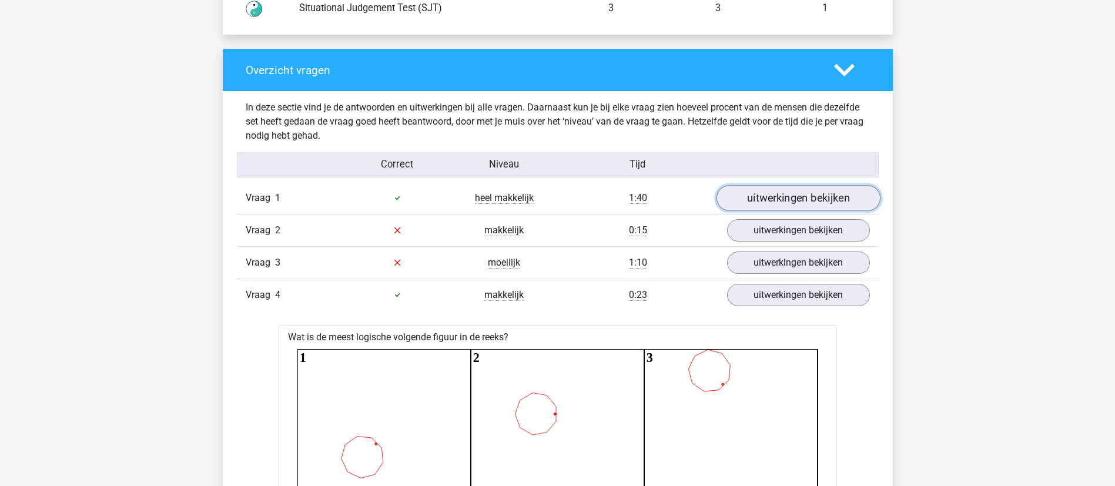
click at [779, 189] on link "uitwerkingen bekijken" at bounding box center [798, 198] width 164 height 26
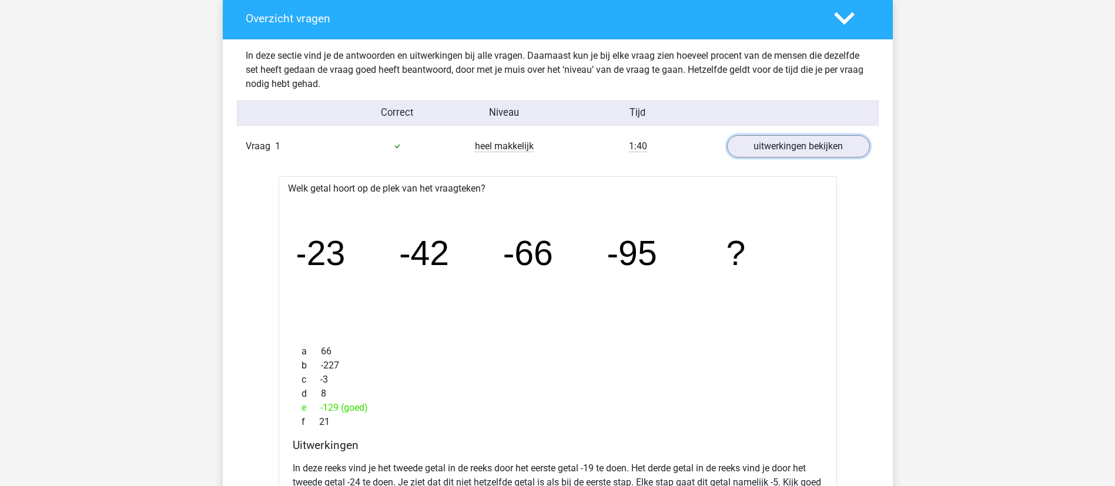
scroll to position [1323, 0]
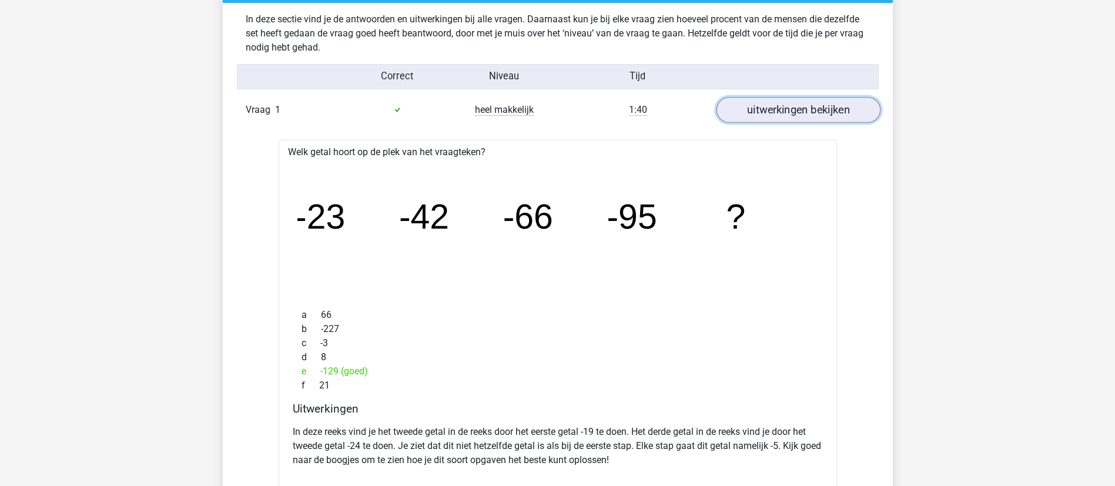
click at [777, 108] on link "uitwerkingen bekijken" at bounding box center [798, 110] width 164 height 26
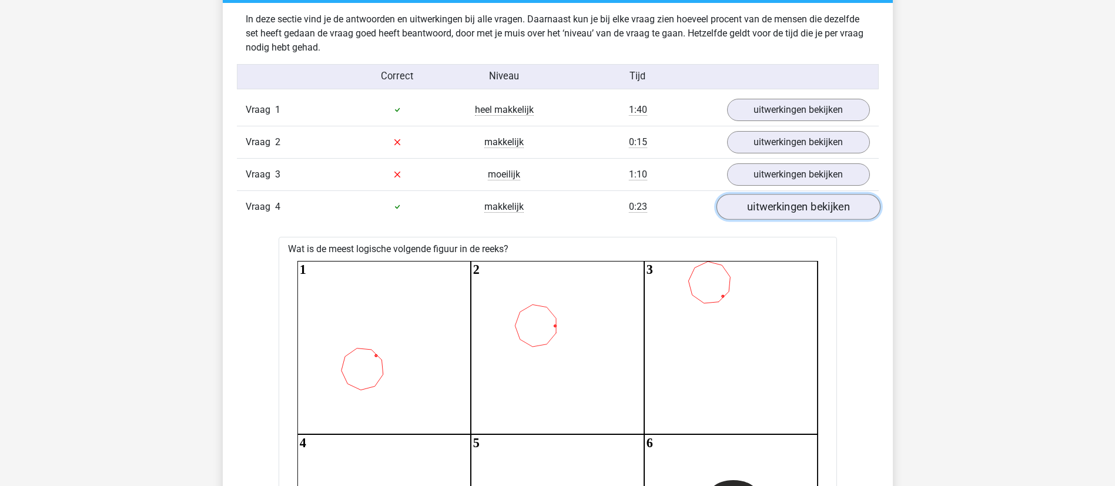
click at [771, 212] on link "uitwerkingen bekijken" at bounding box center [798, 207] width 164 height 26
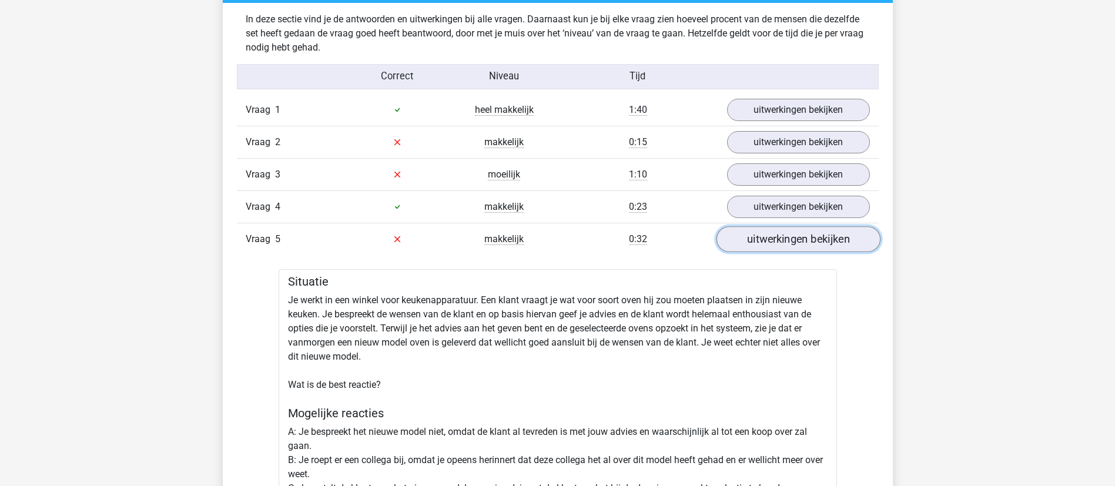
click at [769, 230] on link "uitwerkingen bekijken" at bounding box center [798, 239] width 164 height 26
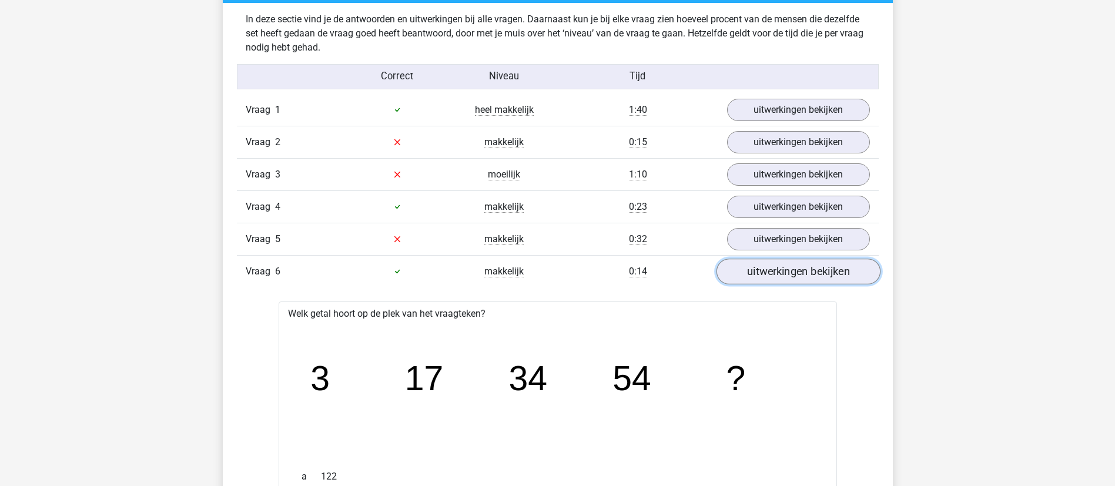
click at [775, 268] on link "uitwerkingen bekijken" at bounding box center [798, 272] width 164 height 26
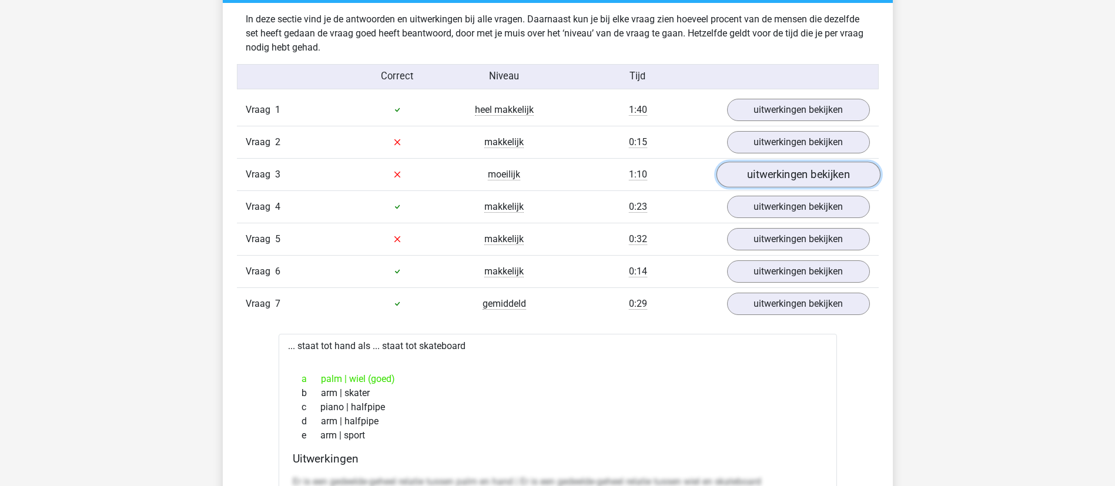
click at [793, 178] on link "uitwerkingen bekijken" at bounding box center [798, 175] width 164 height 26
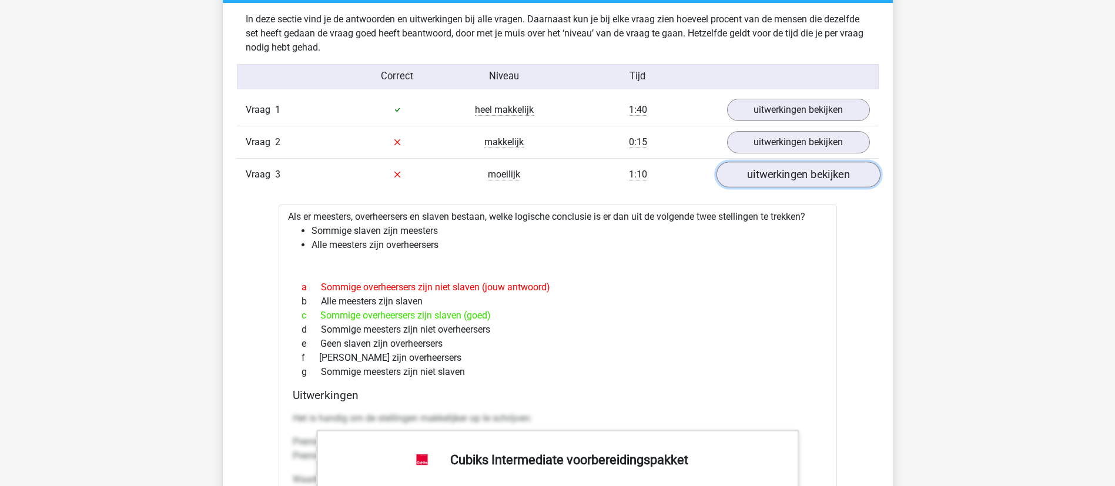
click at [793, 178] on link "uitwerkingen bekijken" at bounding box center [798, 175] width 164 height 26
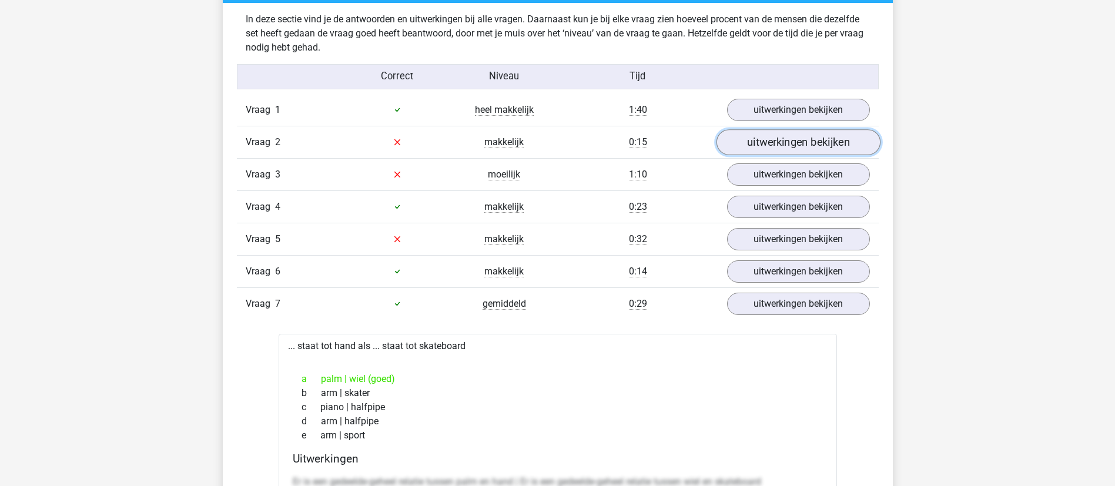
click at [783, 142] on link "uitwerkingen bekijken" at bounding box center [798, 142] width 164 height 26
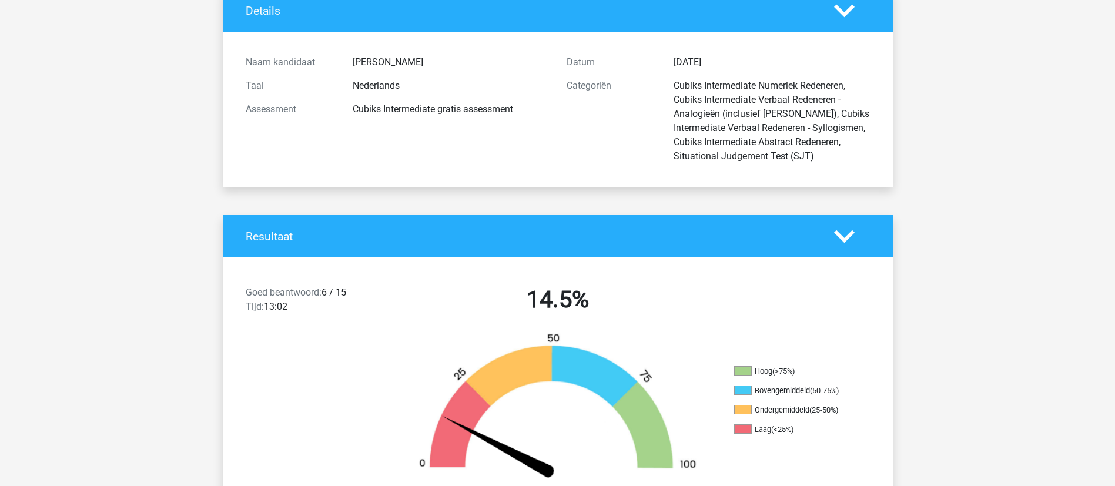
scroll to position [0, 0]
